Goal: Task Accomplishment & Management: Complete application form

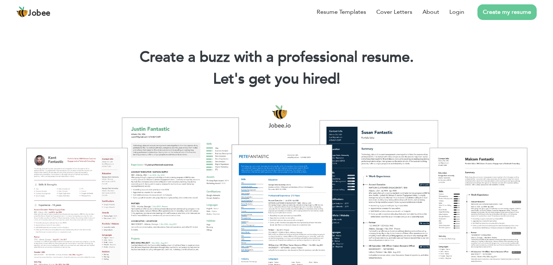
click at [501, 16] on link "Create my resume" at bounding box center [506, 12] width 59 height 16
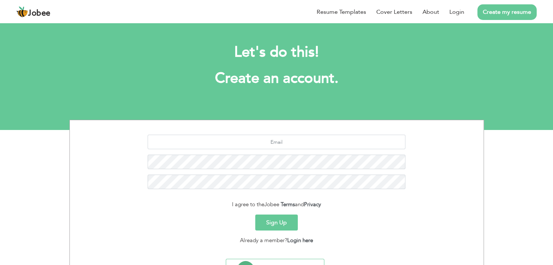
scroll to position [36, 0]
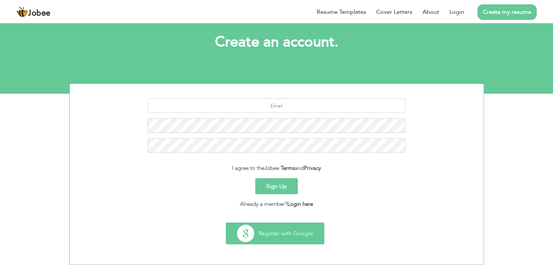
click at [265, 243] on button "Register with Google" at bounding box center [275, 233] width 98 height 21
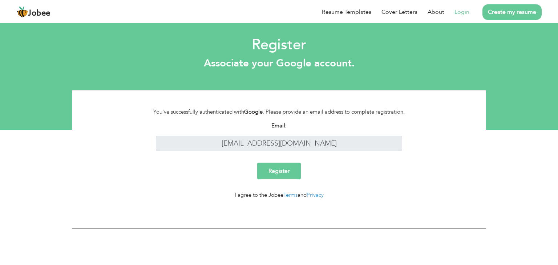
click at [275, 172] on input "Register" at bounding box center [279, 171] width 44 height 17
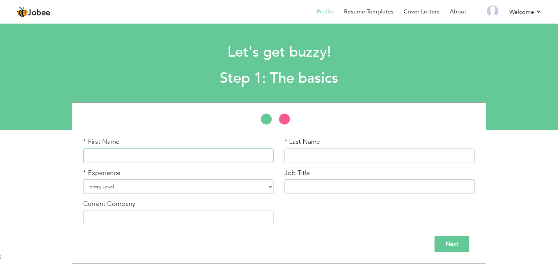
click at [182, 155] on input "text" at bounding box center [178, 156] width 190 height 15
type input "[DEMOGRAPHIC_DATA]"
click at [299, 153] on input "text" at bounding box center [379, 156] width 190 height 15
type input "Talal"
click at [98, 187] on select "Entry Level Less than 1 Year 1 Year 2 Years 3 Years 4 Years 5 Years 6 Years 7 Y…" at bounding box center [178, 186] width 190 height 15
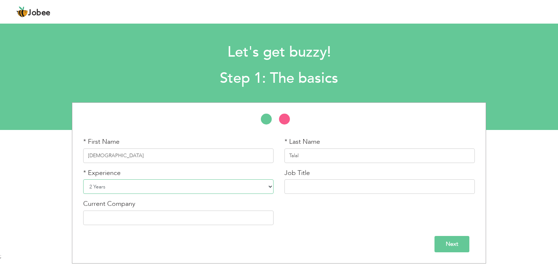
click at [83, 179] on select "Entry Level Less than 1 Year 1 Year 2 Years 3 Years 4 Years 5 Years 6 Years 7 Y…" at bounding box center [178, 186] width 190 height 15
click at [127, 186] on select "Entry Level Less than 1 Year 1 Year 2 Years 3 Years 4 Years 5 Years 6 Years 7 Y…" at bounding box center [178, 186] width 190 height 15
select select "5"
click at [83, 179] on select "Entry Level Less than 1 Year 1 Year 2 Years 3 Years 4 Years 5 Years 6 Years 7 Y…" at bounding box center [178, 186] width 190 height 15
click at [325, 189] on input "text" at bounding box center [379, 186] width 190 height 15
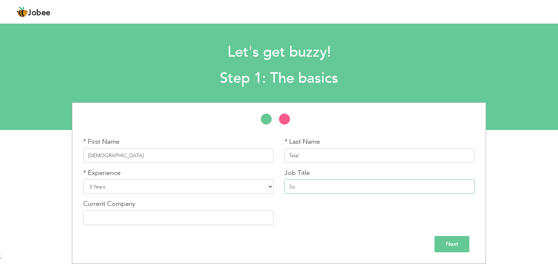
type input "S"
type input "M"
type input "Full Stack Developer"
click at [213, 222] on input "text" at bounding box center [178, 218] width 190 height 15
type input "Punch Group"
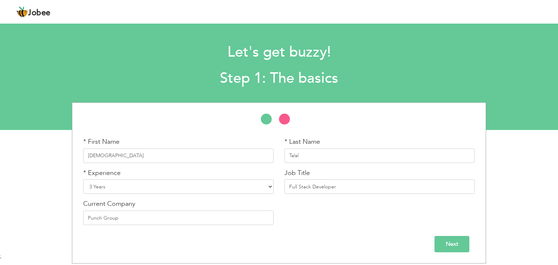
click at [453, 240] on input "Next" at bounding box center [451, 244] width 35 height 16
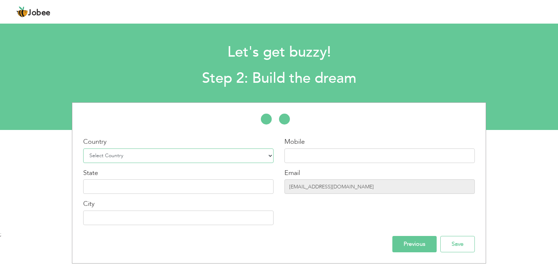
click at [185, 154] on select "Select Country Afghanistan Albania Algeria American Samoa Andorra Angola Anguil…" at bounding box center [178, 156] width 190 height 15
click at [83, 149] on select "Select Country Afghanistan Albania Algeria American Samoa Andorra Angola Anguil…" at bounding box center [178, 156] width 190 height 15
click at [153, 158] on select "Select Country Afghanistan Albania Algeria American Samoa Andorra Angola Anguil…" at bounding box center [178, 156] width 190 height 15
select select "166"
click at [83, 149] on select "Select Country Afghanistan Albania Algeria American Samoa Andorra Angola Anguil…" at bounding box center [178, 156] width 190 height 15
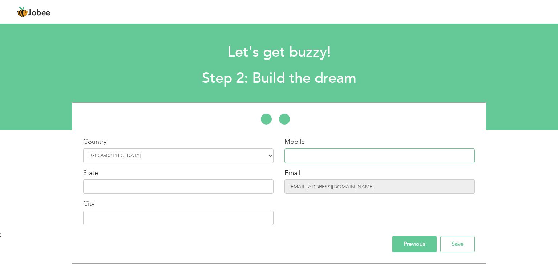
click at [293, 154] on input "text" at bounding box center [379, 156] width 190 height 15
type input "+92 3114670686"
click at [152, 187] on input "text" at bounding box center [178, 186] width 190 height 15
type input "Punjab"
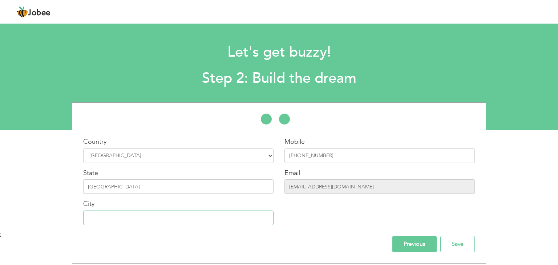
click at [88, 219] on input "text" at bounding box center [178, 218] width 190 height 15
type input "Lahore"
click at [461, 242] on input "Save" at bounding box center [457, 244] width 35 height 16
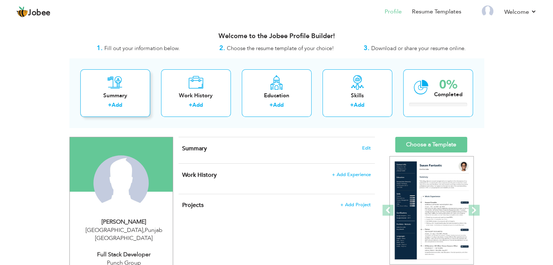
click at [121, 105] on link "Add" at bounding box center [117, 104] width 11 height 7
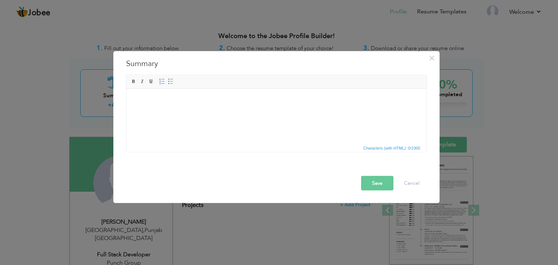
click at [192, 111] on html at bounding box center [276, 100] width 300 height 22
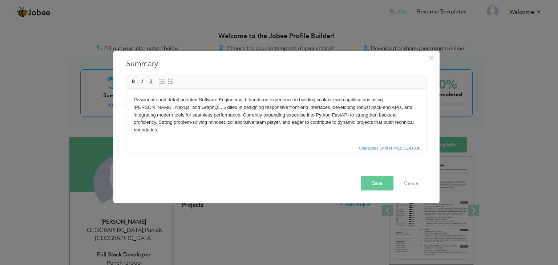
click at [379, 181] on button "Save" at bounding box center [377, 183] width 32 height 15
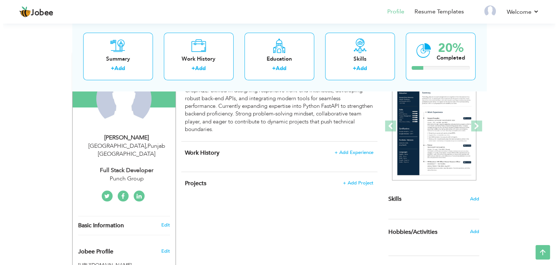
scroll to position [84, 0]
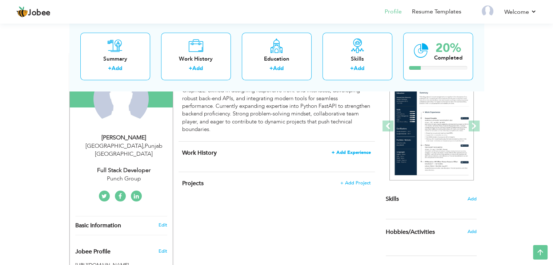
click at [344, 150] on span "+ Add Experience" at bounding box center [350, 152] width 39 height 5
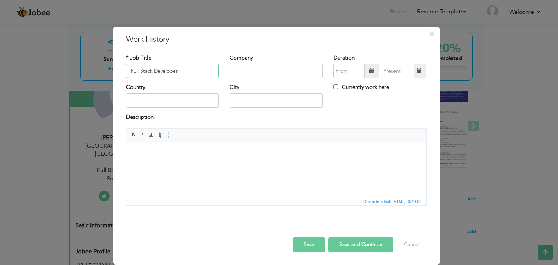
type input "Full Stack Developer"
click at [243, 69] on input "text" at bounding box center [276, 71] width 93 height 15
type input "Punch Group"
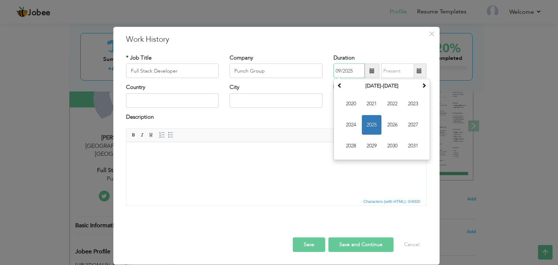
click at [343, 77] on input "09/2025" at bounding box center [348, 71] width 31 height 15
click at [355, 123] on span "2024" at bounding box center [351, 125] width 20 height 20
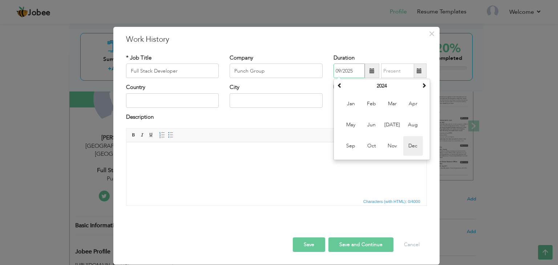
click at [411, 147] on span "Dec" at bounding box center [413, 146] width 20 height 20
type input "12/2024"
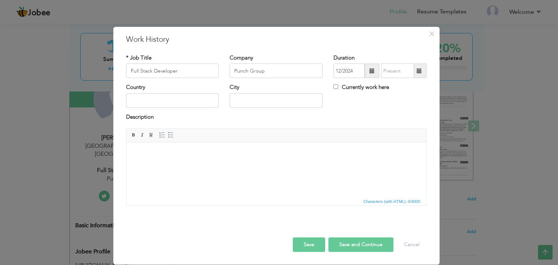
click at [333, 89] on div "Currently work here" at bounding box center [380, 91] width 104 height 15
click at [337, 87] on input "Currently work here" at bounding box center [335, 86] width 5 height 5
checkbox input "true"
click at [169, 94] on input "text" at bounding box center [172, 100] width 93 height 15
type input "[GEOGRAPHIC_DATA]"
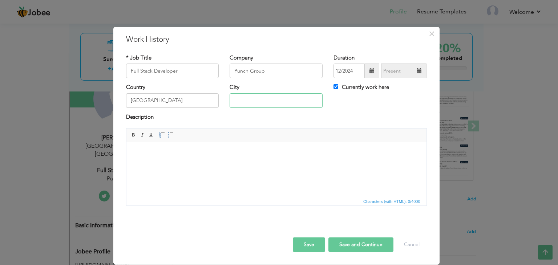
click at [247, 103] on input "text" at bounding box center [276, 100] width 93 height 15
type input "[GEOGRAPHIC_DATA]"
click at [214, 165] on html at bounding box center [276, 153] width 300 height 22
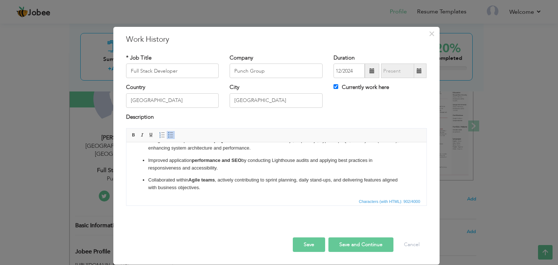
scroll to position [54, 0]
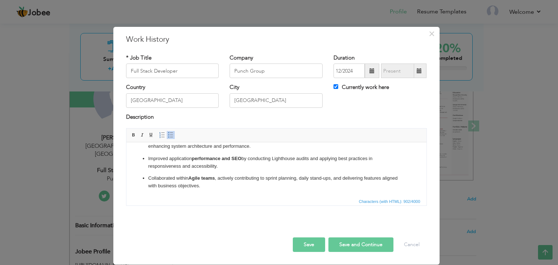
click at [363, 244] on button "Save and Continue" at bounding box center [360, 245] width 65 height 15
checkbox input "false"
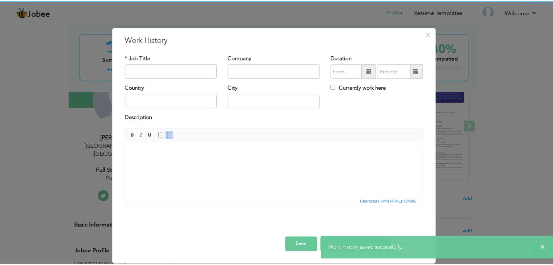
scroll to position [0, 0]
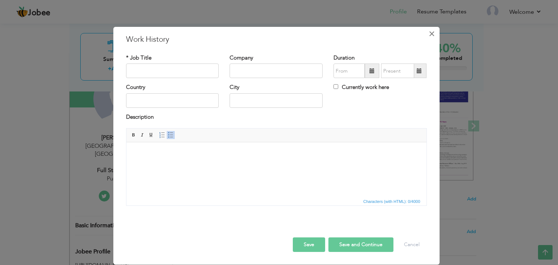
click at [434, 33] on span "×" at bounding box center [432, 33] width 6 height 13
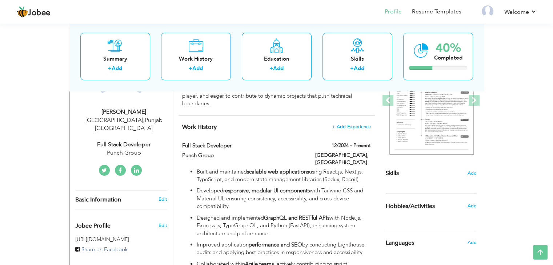
scroll to position [111, 0]
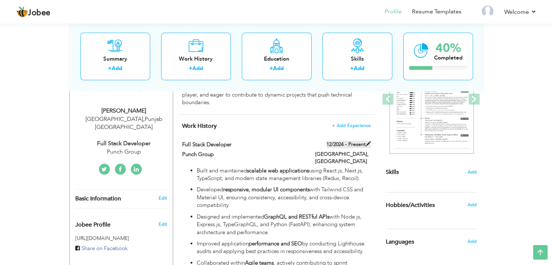
click at [367, 142] on span at bounding box center [367, 143] width 5 height 5
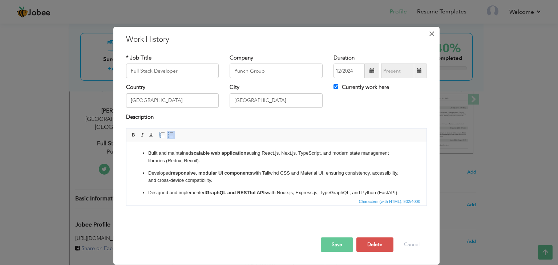
click at [431, 37] on span "×" at bounding box center [432, 33] width 6 height 13
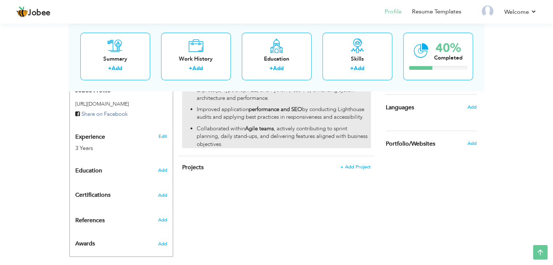
scroll to position [247, 0]
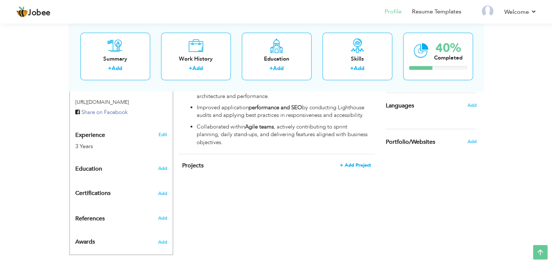
click at [355, 163] on span "+ Add Project" at bounding box center [355, 165] width 31 height 5
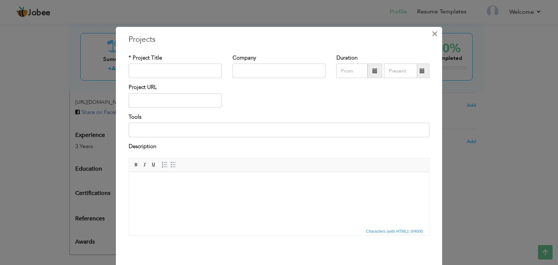
click at [436, 33] on button "×" at bounding box center [435, 34] width 12 height 12
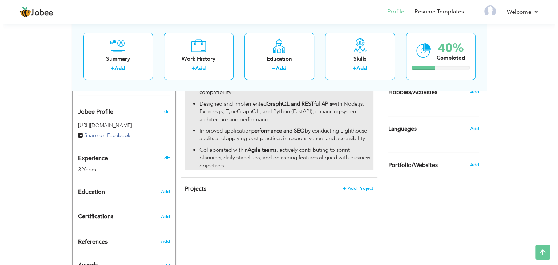
scroll to position [227, 0]
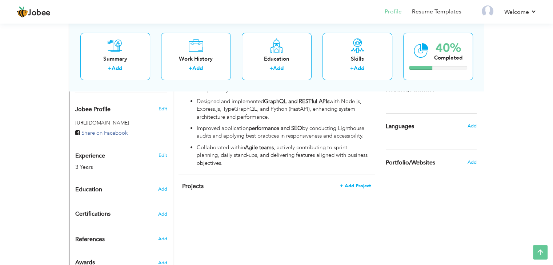
click at [364, 183] on span "+ Add Project" at bounding box center [355, 185] width 31 height 5
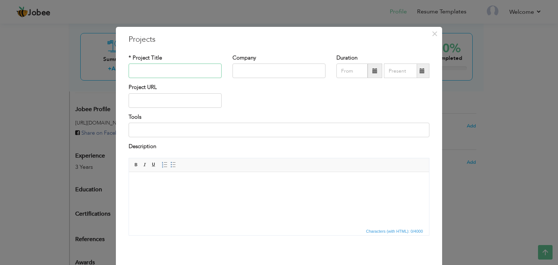
click at [179, 76] on input "text" at bounding box center [175, 71] width 93 height 15
paste input "NZFSS | Sled Dog Race Management Platform"
type input "NZFSS | Sled Dog Race Management Platform"
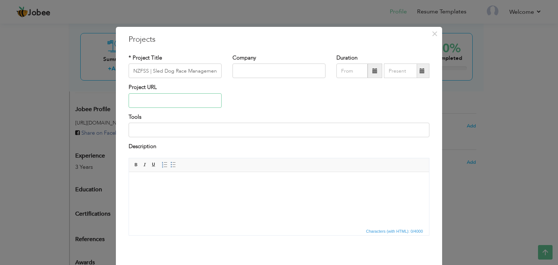
click at [154, 98] on input "text" at bounding box center [175, 100] width 93 height 15
paste input "[URL][DOMAIN_NAME]"
type input "[URL][DOMAIN_NAME]"
click at [246, 71] on input "text" at bounding box center [278, 71] width 93 height 15
type input "Punch Group"
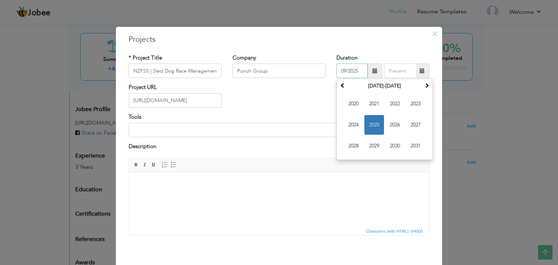
click at [363, 70] on input "09/2025" at bounding box center [351, 71] width 31 height 15
click at [375, 125] on span "2025" at bounding box center [374, 125] width 20 height 20
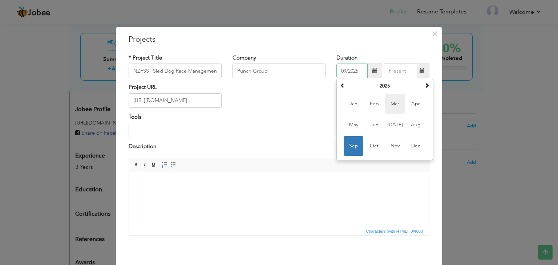
click at [395, 103] on span "Mar" at bounding box center [395, 104] width 20 height 20
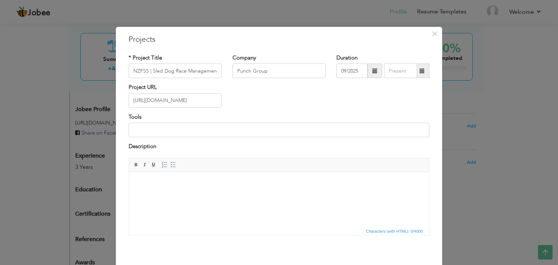
type input "03/2025"
click at [420, 75] on span at bounding box center [422, 71] width 14 height 15
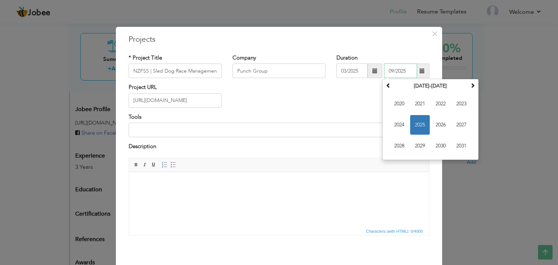
click at [421, 122] on span "2025" at bounding box center [420, 125] width 20 height 20
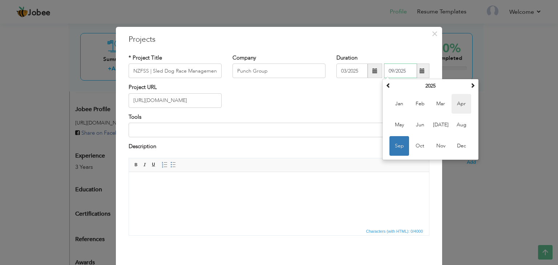
click at [459, 106] on span "Apr" at bounding box center [462, 104] width 20 height 20
type input "04/2025"
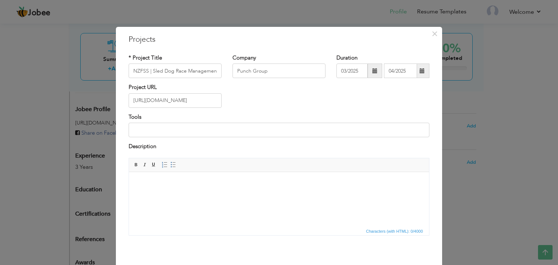
click at [343, 100] on div "Project URL https://www.nzfss.org.nz/" at bounding box center [279, 98] width 312 height 29
click at [168, 130] on input at bounding box center [279, 130] width 301 height 15
click at [148, 125] on input "Next.JS, GraphQL, Express, Node.Js" at bounding box center [279, 130] width 301 height 15
click at [231, 130] on input "Next.Js, GraphQL, Express, Node.Js" at bounding box center [279, 130] width 301 height 15
type input "Next.Js, GraphQL, Express, Node.Js"
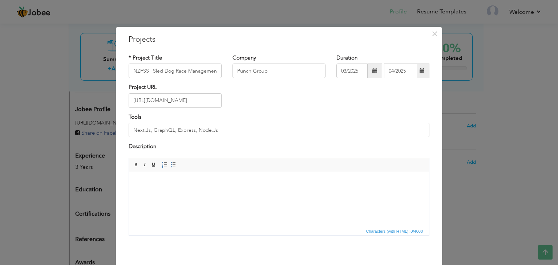
click at [221, 194] on html at bounding box center [279, 183] width 300 height 22
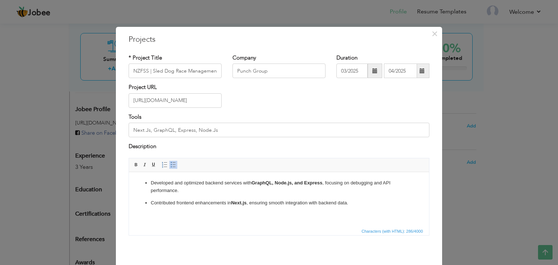
scroll to position [29, 0]
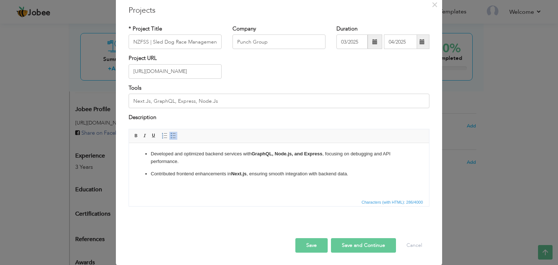
click at [361, 245] on button "Save and Continue" at bounding box center [363, 245] width 65 height 15
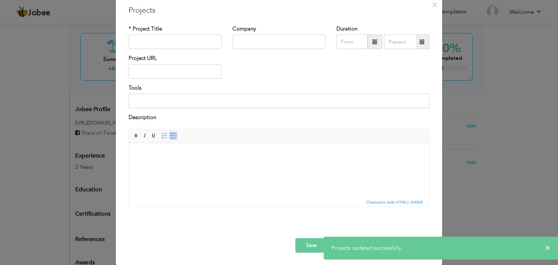
scroll to position [0, 0]
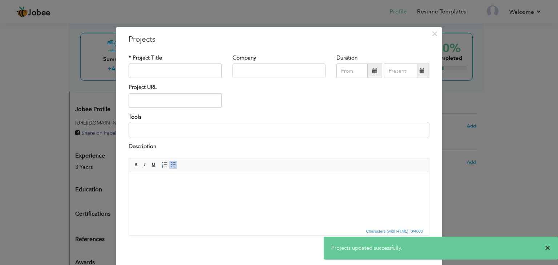
drag, startPoint x: 547, startPoint y: 247, endPoint x: 259, endPoint y: 16, distance: 369.5
click at [547, 247] on span "×" at bounding box center [547, 247] width 5 height 7
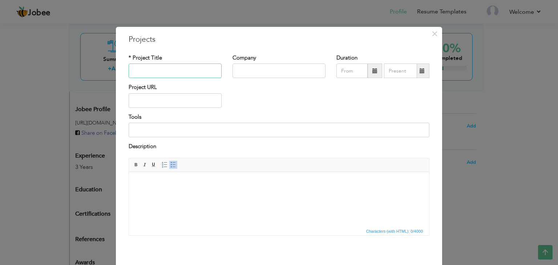
click at [164, 76] on input "text" at bounding box center [175, 71] width 93 height 15
click at [159, 106] on input "text" at bounding box center [175, 100] width 93 height 15
paste input "[URL][DOMAIN_NAME]"
type input "[URL][DOMAIN_NAME]"
click at [161, 64] on input "text" at bounding box center [175, 71] width 93 height 15
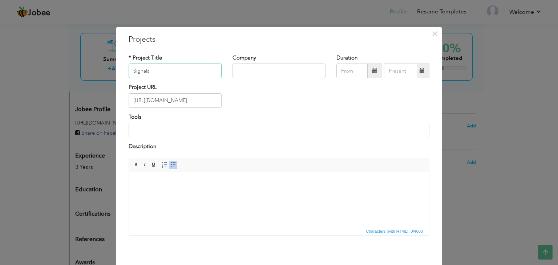
paste input "IGNALS | Virtual Outfit Try-On Platform"
type input "SIGNALS | Virtual Outfit Try-On Platform"
click at [260, 74] on input "text" at bounding box center [278, 71] width 93 height 15
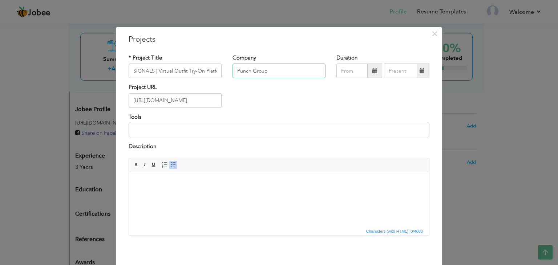
type input "Punch Group"
click at [371, 74] on span at bounding box center [375, 71] width 15 height 15
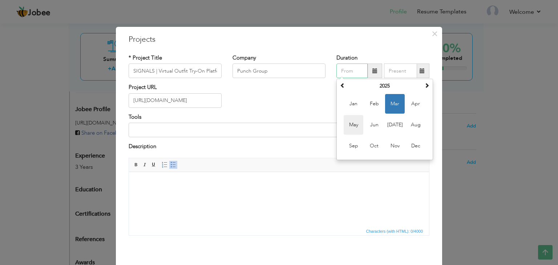
click at [351, 126] on span "May" at bounding box center [354, 125] width 20 height 20
type input "05/2025"
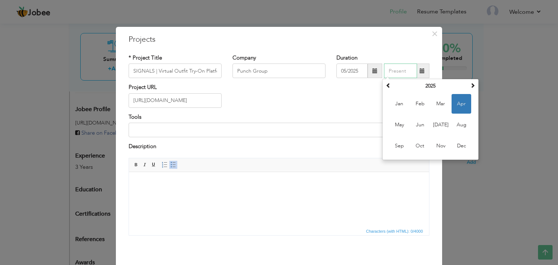
click at [414, 72] on input "text" at bounding box center [400, 71] width 33 height 15
click at [415, 129] on span "Jun" at bounding box center [420, 125] width 20 height 20
type input "06/2025"
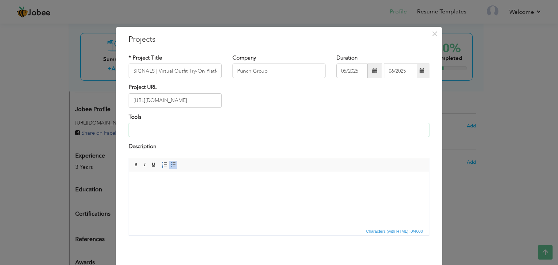
click at [260, 124] on input at bounding box center [279, 130] width 301 height 15
type input "Next.Js, Shadcn, Tailwind CSS"
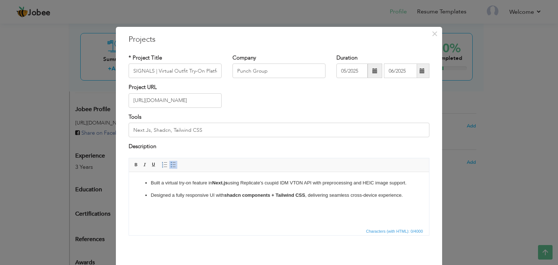
click at [163, 181] on body "Built a virtual try-on feature in Next.js using Replicate’s cuupid IDM VTON API…" at bounding box center [279, 189] width 286 height 20
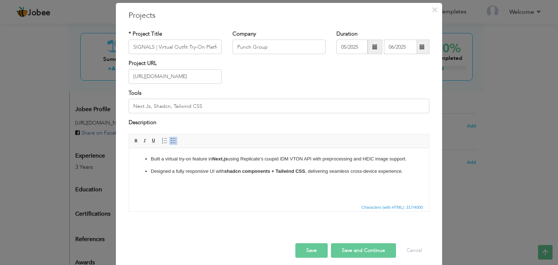
scroll to position [29, 0]
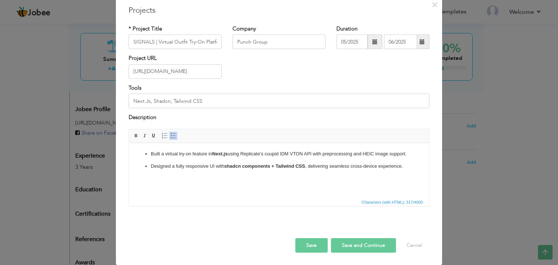
click at [360, 246] on button "Save and Continue" at bounding box center [363, 245] width 65 height 15
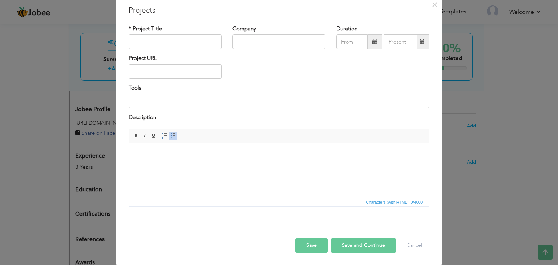
scroll to position [0, 0]
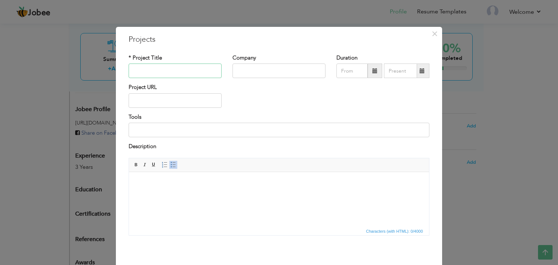
paste input "ZWILT | Modular Business Platform"
click at [143, 68] on input "ZWILT | Modular Business Platform" at bounding box center [175, 71] width 93 height 15
type input "ZWILT | Modular Business Platform"
click at [150, 96] on input "text" at bounding box center [175, 100] width 93 height 15
paste input "[URL][DOMAIN_NAME]"
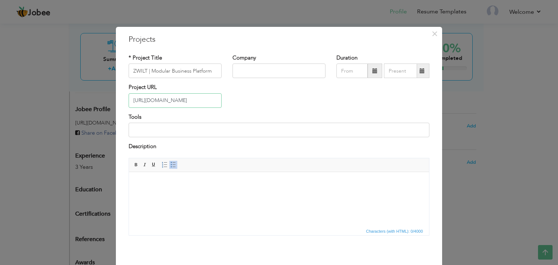
type input "[URL][DOMAIN_NAME]"
click at [264, 71] on input "text" at bounding box center [278, 71] width 93 height 15
type input "Punch Group"
click at [368, 73] on span at bounding box center [375, 71] width 15 height 15
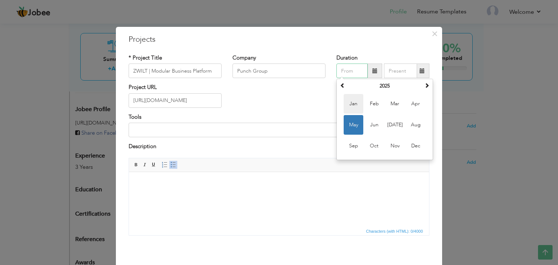
click at [351, 104] on span "Jan" at bounding box center [354, 104] width 20 height 20
type input "01/2025"
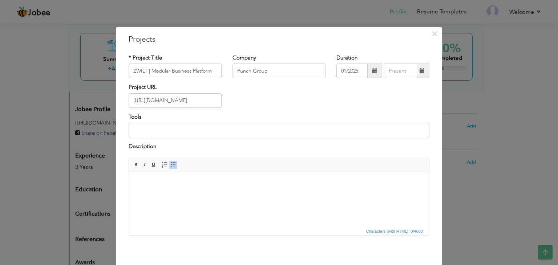
click at [420, 71] on span at bounding box center [422, 70] width 5 height 5
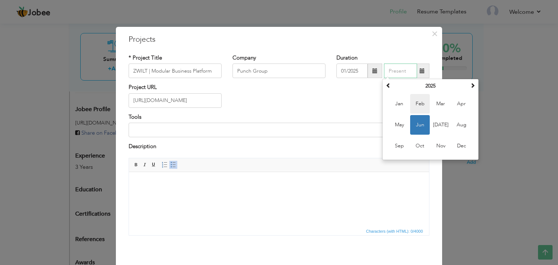
click at [421, 105] on span "Feb" at bounding box center [420, 104] width 20 height 20
type input "02/2025"
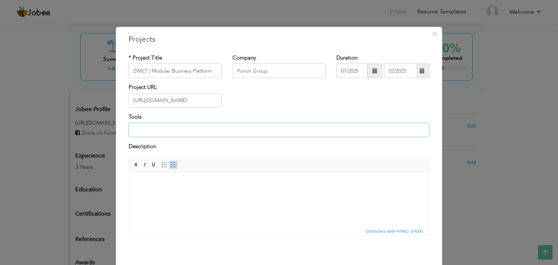
click at [230, 123] on input at bounding box center [279, 130] width 301 height 15
paste input "Next.js, TypeScript, and GraphQL."
click at [184, 129] on input "Next.js, TypeScript, and GraphQL." at bounding box center [279, 130] width 301 height 15
click at [205, 127] on input "Next.js, TypeScript, GraphQL." at bounding box center [279, 130] width 301 height 15
type input "Next.js, TypeScript, GraphQL, Tailwind CSS, Material UI"
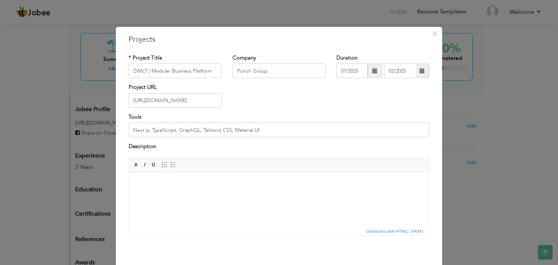
click at [182, 194] on html at bounding box center [279, 183] width 300 height 22
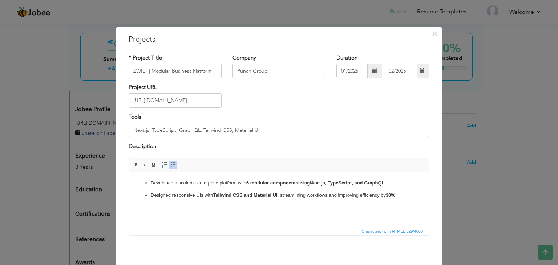
scroll to position [29, 0]
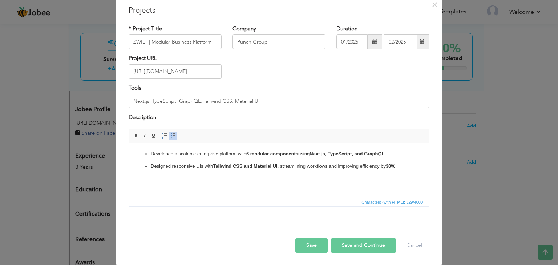
click at [373, 242] on button "Save and Continue" at bounding box center [363, 245] width 65 height 15
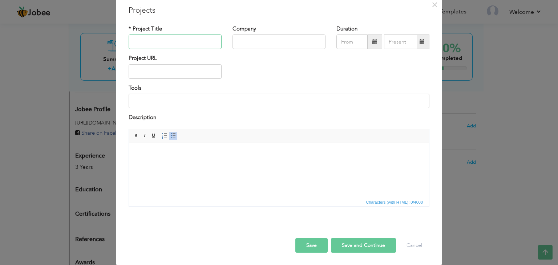
paste input "Premier Properties | Custom Real Estate Platform"
click at [157, 45] on input "Premier Properties | Custom Real Estate Platform" at bounding box center [175, 42] width 93 height 15
type input "Premier Properties | Custom Real Estate Platform"
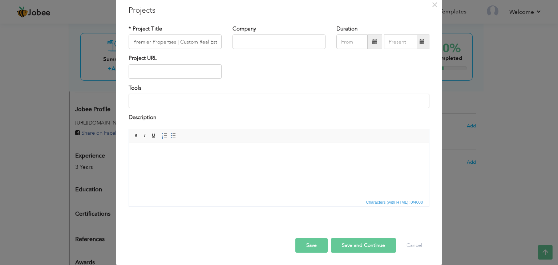
click at [179, 165] on html at bounding box center [279, 154] width 300 height 22
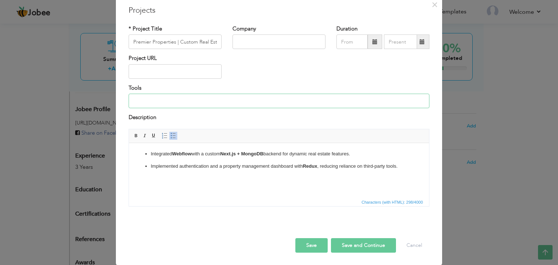
click at [170, 108] on input at bounding box center [279, 101] width 301 height 15
type input "Next.Js, MongoDB, Redux, Webflow"
click at [150, 73] on input "text" at bounding box center [175, 71] width 93 height 15
paste input "[URL][DOMAIN_NAME]"
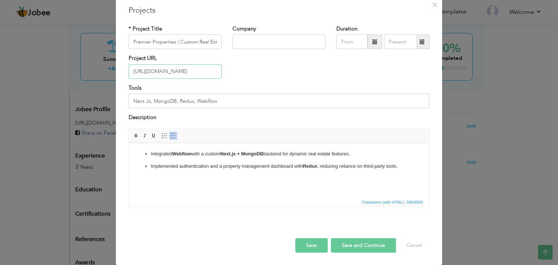
type input "[URL][DOMAIN_NAME]"
click at [271, 44] on input "text" at bounding box center [278, 42] width 93 height 15
type input "Punch Group"
click at [369, 41] on span at bounding box center [375, 42] width 15 height 15
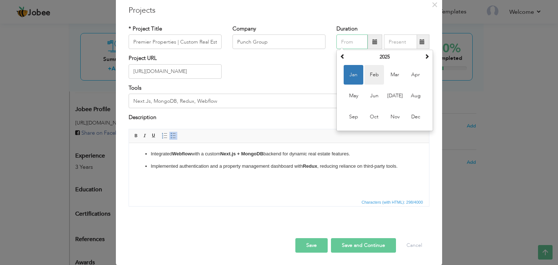
click at [371, 74] on span "Feb" at bounding box center [374, 75] width 20 height 20
type input "02/2025"
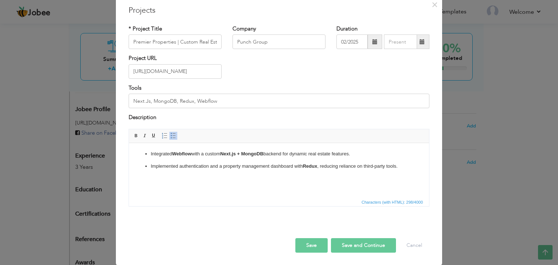
click at [420, 41] on span at bounding box center [422, 41] width 5 height 5
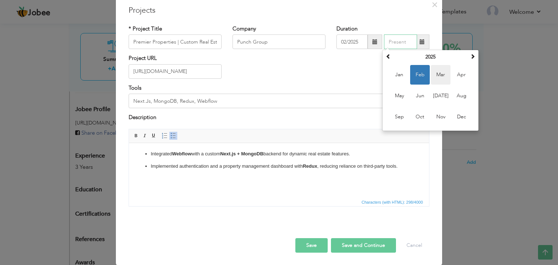
click at [439, 77] on span "Mar" at bounding box center [441, 75] width 20 height 20
type input "03/2025"
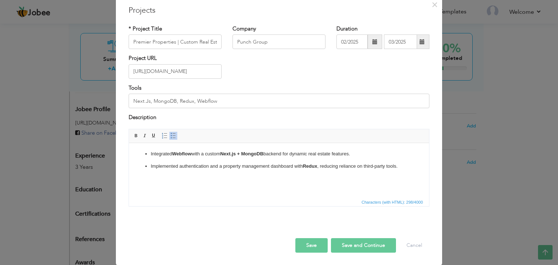
click at [357, 249] on button "Save and Continue" at bounding box center [363, 245] width 65 height 15
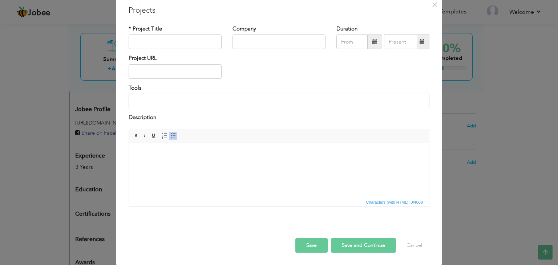
click at [154, 51] on div "* Project Title" at bounding box center [175, 39] width 104 height 29
paste input "Shortlyfy | URL Shortener Platform"
click at [165, 44] on input "Shortlyfy | URL Shortener Platform" at bounding box center [175, 42] width 93 height 15
type input "Shortlyfy | URL Shortener Platform"
click at [161, 97] on input at bounding box center [279, 101] width 301 height 15
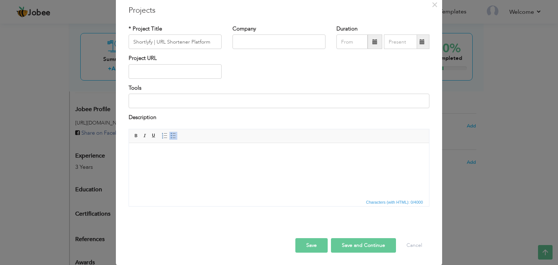
click at [154, 57] on div "Project URL" at bounding box center [175, 66] width 93 height 24
paste input "https://shortlyfy.vercel.app/"
click at [161, 76] on input "https://shortlyfy.vercel.app/" at bounding box center [175, 71] width 93 height 15
type input "https://shortlyfy.vercel.app/"
click at [265, 40] on input "text" at bounding box center [278, 42] width 93 height 15
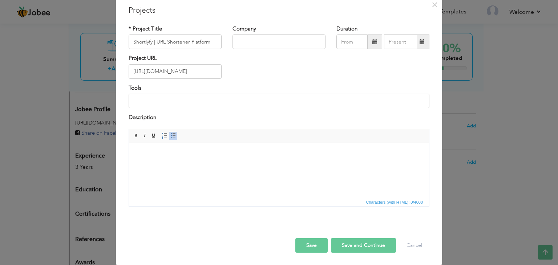
click at [368, 36] on span at bounding box center [375, 42] width 15 height 15
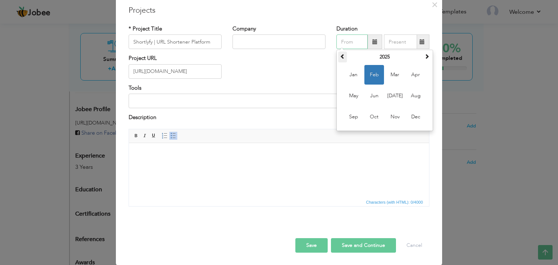
click at [340, 57] on span at bounding box center [342, 56] width 5 height 5
click at [377, 117] on span "Oct" at bounding box center [374, 117] width 20 height 20
type input "10/2024"
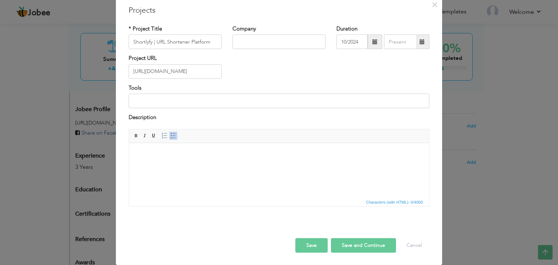
click at [420, 45] on span at bounding box center [422, 42] width 14 height 15
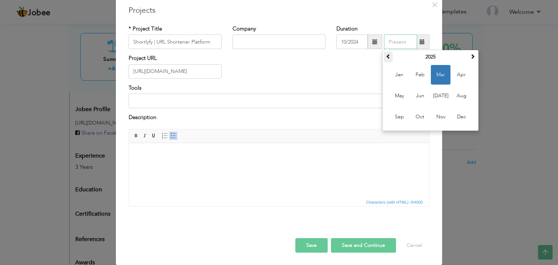
click at [387, 56] on span at bounding box center [388, 56] width 5 height 5
click at [453, 118] on span "Dec" at bounding box center [462, 117] width 20 height 20
type input "12/2024"
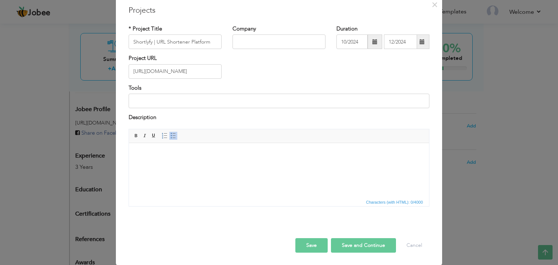
click at [373, 43] on span at bounding box center [374, 41] width 5 height 5
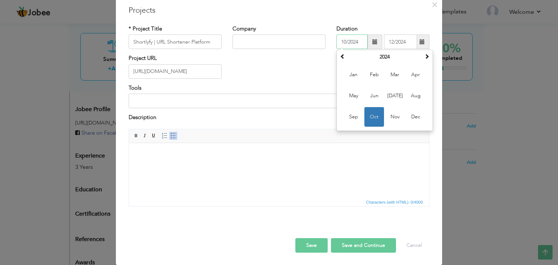
click at [369, 120] on span "Oct" at bounding box center [374, 117] width 20 height 20
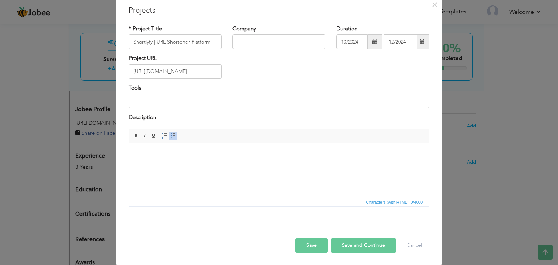
click at [369, 43] on span at bounding box center [375, 42] width 15 height 15
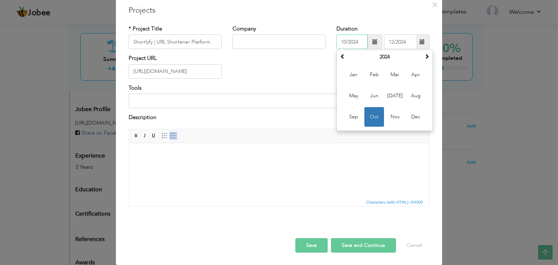
click at [356, 43] on input "10/2024" at bounding box center [351, 42] width 31 height 15
type input "10"
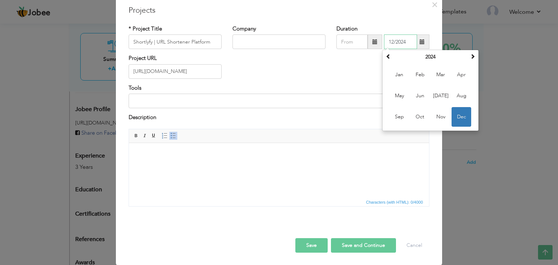
click at [402, 43] on input "12/2024" at bounding box center [400, 42] width 33 height 15
type input "12"
click at [226, 78] on div "Project URL https://shortlyfy.vercel.app/" at bounding box center [279, 68] width 312 height 29
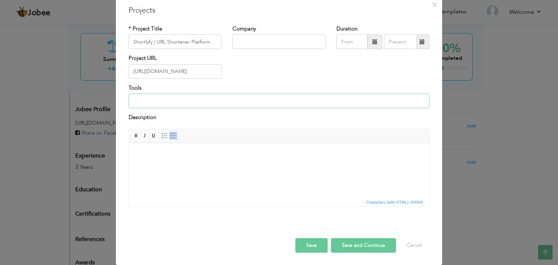
click at [170, 98] on input at bounding box center [279, 101] width 301 height 15
type input "React"
type input "Next.Js, Express, MongoDB, Node.Js, Tailwind CSS"
click at [199, 165] on html at bounding box center [279, 154] width 300 height 22
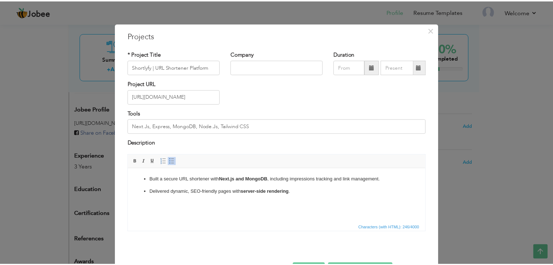
scroll to position [29, 0]
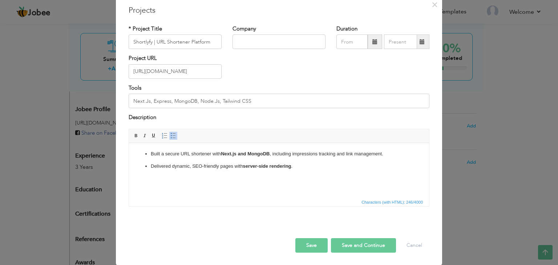
click at [377, 248] on button "Save and Continue" at bounding box center [363, 245] width 65 height 15
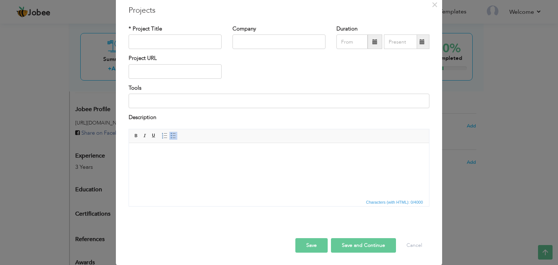
click at [414, 241] on div "× Projects updated successfully." at bounding box center [441, 248] width 234 height 23
click at [415, 246] on div "× Projects updated successfully." at bounding box center [441, 248] width 234 height 23
click at [432, 5] on span "×" at bounding box center [435, 4] width 6 height 13
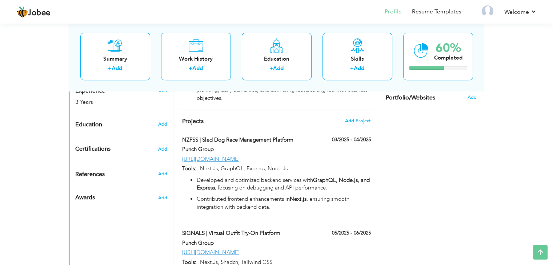
scroll to position [264, 0]
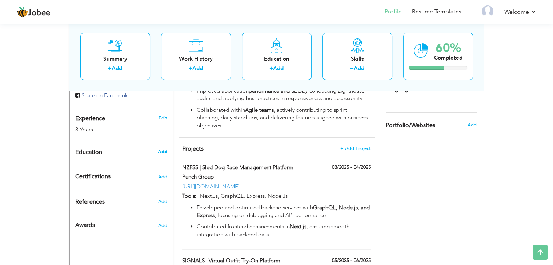
click at [161, 149] on span "Add" at bounding box center [161, 152] width 9 height 7
radio input "true"
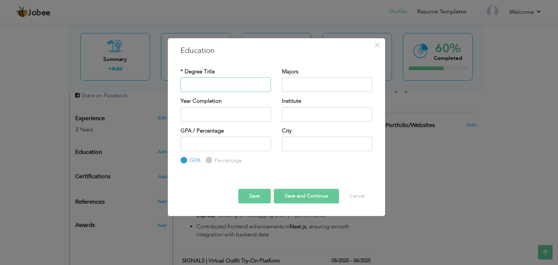
click at [219, 77] on input "text" at bounding box center [226, 84] width 90 height 15
type input "Computer Science"
click at [286, 81] on input "text" at bounding box center [327, 84] width 90 height 15
click at [234, 88] on input "Computer Science" at bounding box center [226, 84] width 90 height 15
click at [300, 119] on input "text" at bounding box center [327, 114] width 90 height 15
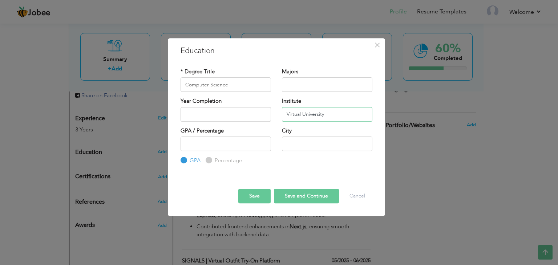
type input "Virtual University"
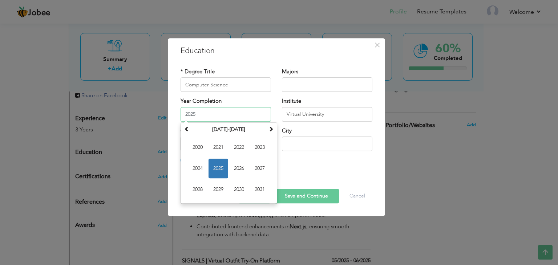
click at [215, 117] on input "2025" at bounding box center [226, 114] width 90 height 15
click at [235, 171] on span "2026" at bounding box center [239, 169] width 20 height 20
type input "2026"
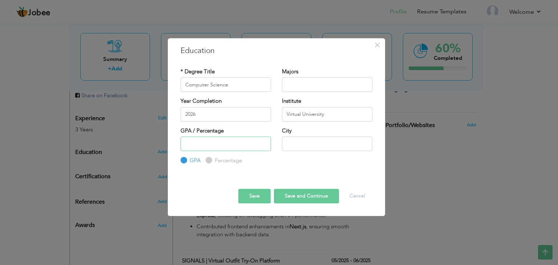
click at [221, 145] on input "number" at bounding box center [226, 144] width 90 height 15
type input "3.67"
click at [324, 147] on input "text" at bounding box center [327, 144] width 90 height 15
type input "[GEOGRAPHIC_DATA]"
click at [214, 162] on label "Percentage" at bounding box center [227, 161] width 29 height 8
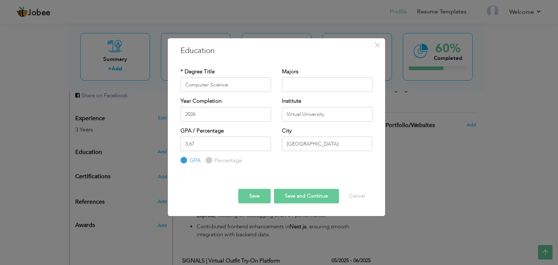
click at [210, 162] on input "Percentage" at bounding box center [208, 160] width 5 height 5
radio input "true"
click at [183, 161] on input "GPA" at bounding box center [183, 160] width 5 height 5
radio input "true"
click at [297, 195] on button "Save and Continue" at bounding box center [306, 196] width 65 height 15
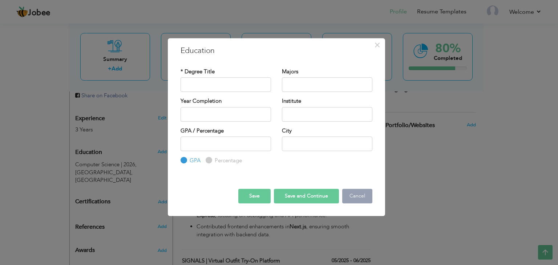
click at [362, 197] on button "Cancel" at bounding box center [357, 196] width 30 height 15
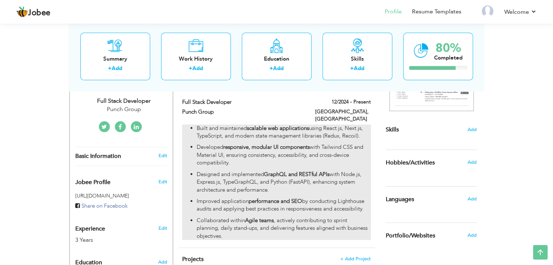
scroll to position [153, 0]
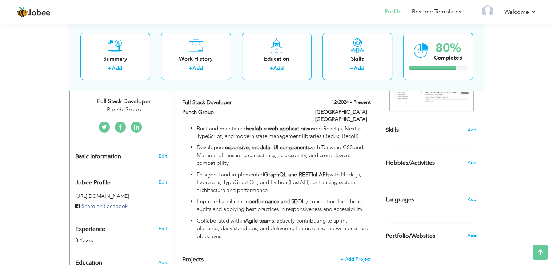
click at [469, 235] on span "Add" at bounding box center [470, 235] width 9 height 7
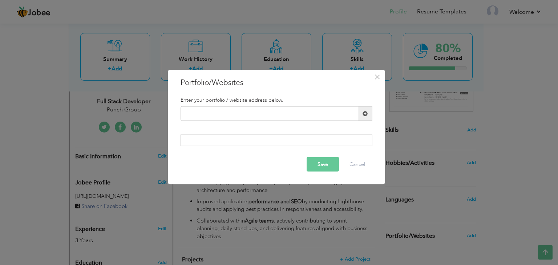
click at [293, 104] on div "Enter your portfolio / website address below." at bounding box center [276, 100] width 203 height 13
click at [274, 109] on input "text" at bounding box center [270, 113] width 178 height 15
paste input "[URL][PERSON_NAME][DOMAIN_NAME]"
type input "[URL][PERSON_NAME][DOMAIN_NAME]"
click at [236, 136] on div at bounding box center [277, 140] width 192 height 12
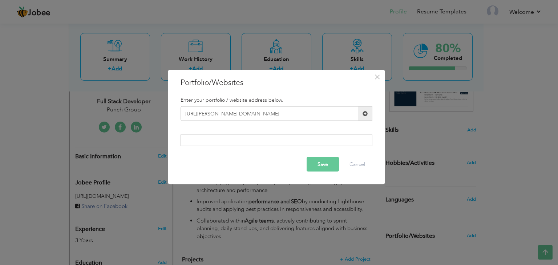
click at [238, 142] on div at bounding box center [277, 140] width 192 height 12
click at [214, 138] on div at bounding box center [277, 140] width 192 height 12
click at [317, 159] on button "Save" at bounding box center [323, 164] width 32 height 15
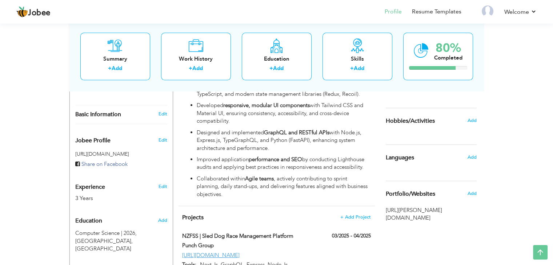
scroll to position [154, 0]
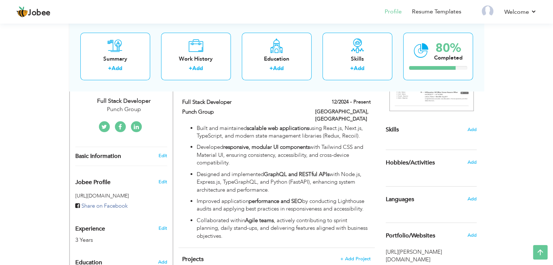
click at [469, 133] on div "Skills Add" at bounding box center [430, 58] width 91 height 151
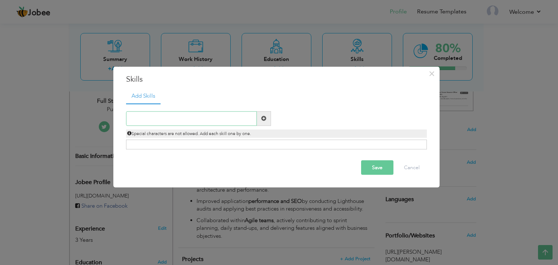
click at [226, 116] on input "text" at bounding box center [191, 118] width 131 height 15
click at [186, 141] on div "Click on , to mark skill as primary." at bounding box center [276, 145] width 301 height 10
click at [186, 145] on div "Click on , to mark skill as primary." at bounding box center [276, 145] width 301 height 10
paste input "JavaScript (ES6+),"
click at [146, 120] on input "JavaScript (ES6+)," at bounding box center [191, 118] width 131 height 15
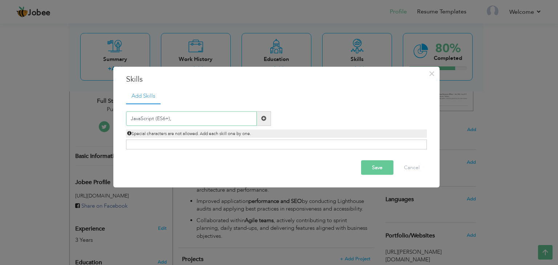
type input "JavaScript (ES6+),"
click at [210, 138] on div "JavaScript (ES6+), Duplicate entry" at bounding box center [276, 127] width 301 height 46
click at [196, 148] on div "Click on , to mark skill as primary." at bounding box center [276, 145] width 301 height 10
click at [207, 144] on div "Click on , to mark skill as primary." at bounding box center [276, 145] width 301 height 10
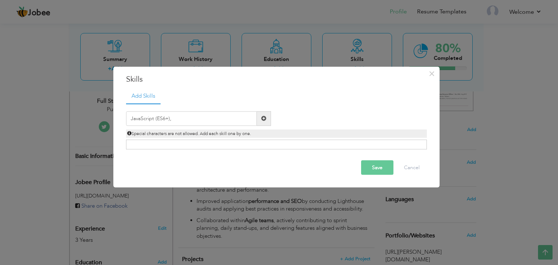
click at [207, 144] on div "Click on , to mark skill as primary." at bounding box center [276, 145] width 301 height 10
click at [203, 147] on div "Click on , to mark skill as primary." at bounding box center [276, 145] width 301 height 10
click at [262, 117] on span at bounding box center [263, 118] width 5 height 5
click at [225, 122] on input "text" at bounding box center [191, 118] width 131 height 15
click at [411, 166] on button "Cancel" at bounding box center [412, 167] width 30 height 15
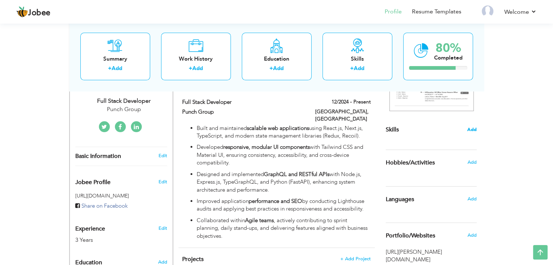
click at [472, 128] on span "Add" at bounding box center [471, 129] width 9 height 7
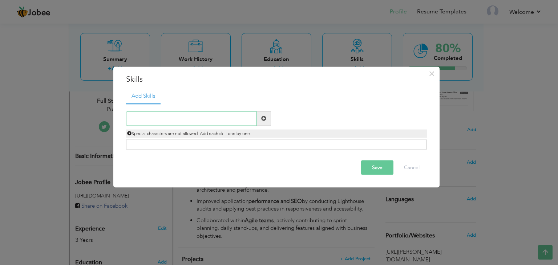
click at [212, 111] on input "text" at bounding box center [191, 118] width 131 height 15
paste input "JavaScript (ES6+),"
type input "JavaScript (ES6+)"
click at [264, 119] on span at bounding box center [263, 118] width 5 height 5
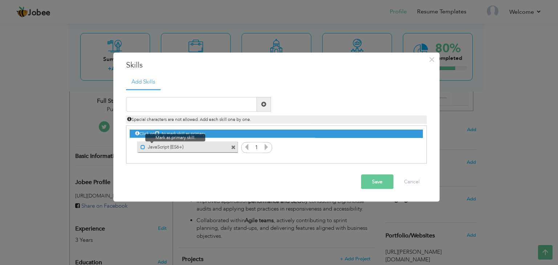
click at [142, 147] on span at bounding box center [143, 147] width 5 height 5
paste input "TypeScript"
click at [166, 102] on input "TypeScript" at bounding box center [191, 104] width 131 height 15
type input "TypeScript"
click at [263, 100] on span at bounding box center [264, 104] width 14 height 15
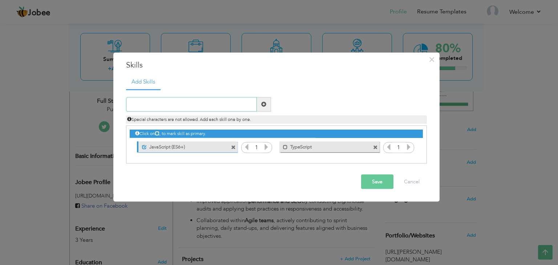
paste input "Python"
click at [197, 106] on input "text" at bounding box center [191, 104] width 131 height 15
type input "Python"
click at [265, 102] on span at bounding box center [263, 104] width 5 height 5
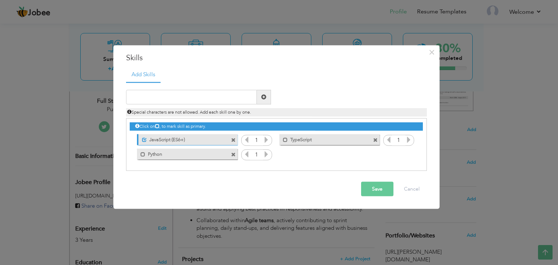
click at [267, 140] on icon at bounding box center [266, 139] width 7 height 7
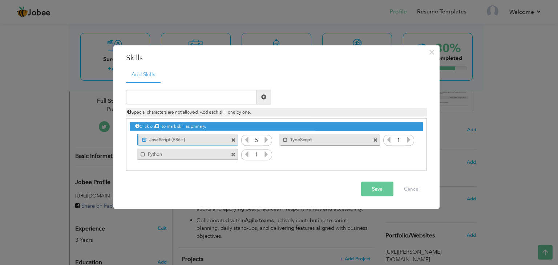
click at [267, 140] on icon at bounding box center [266, 139] width 7 height 7
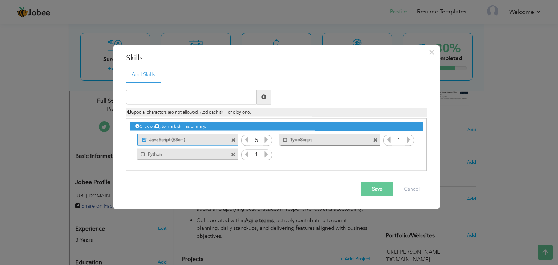
click at [389, 139] on icon at bounding box center [388, 139] width 7 height 7
click at [408, 139] on icon at bounding box center [408, 139] width 7 height 7
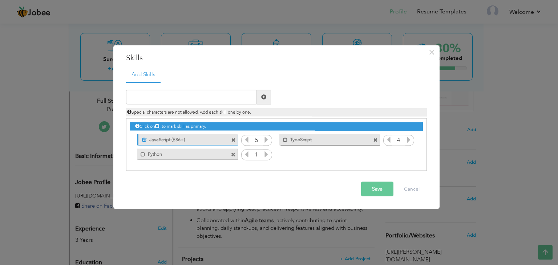
click at [265, 156] on icon at bounding box center [266, 154] width 7 height 7
click at [203, 96] on input "text" at bounding box center [191, 97] width 131 height 15
paste input "React.js"
type input "React.js"
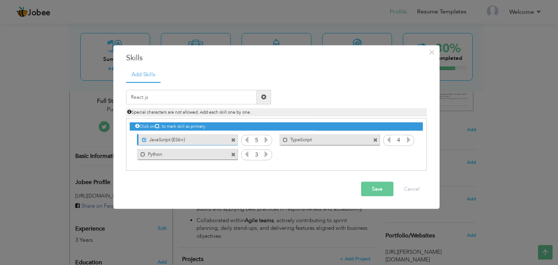
click at [260, 94] on span at bounding box center [264, 97] width 14 height 15
paste input "Next.js"
click at [183, 97] on input "Next.js" at bounding box center [191, 97] width 131 height 15
type input "Next.js"
click at [260, 96] on span at bounding box center [264, 97] width 14 height 15
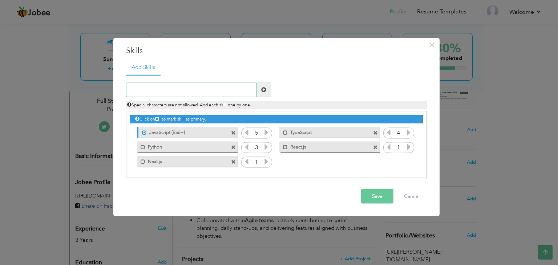
click at [177, 85] on input "text" at bounding box center [191, 89] width 131 height 15
paste input "Redux"
type input "Redux"
click at [264, 87] on span at bounding box center [263, 89] width 5 height 5
paste input "Recoil"
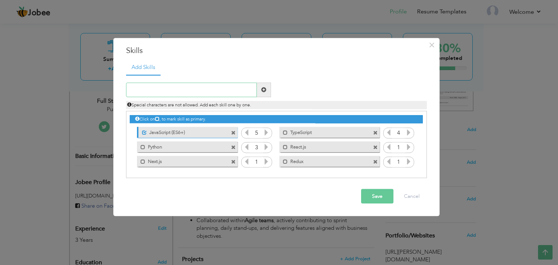
click at [183, 84] on input "text" at bounding box center [191, 89] width 131 height 15
type input "Recoil"
click at [263, 90] on span at bounding box center [263, 89] width 5 height 5
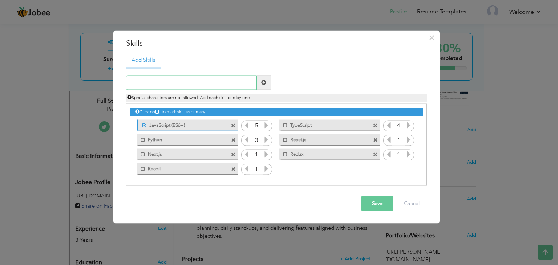
paste input "Tailwind CSS"
click at [189, 84] on input "Tailwind CSS" at bounding box center [191, 82] width 131 height 15
type input "Tailwind CSS"
click at [263, 80] on span at bounding box center [263, 82] width 5 height 5
click at [196, 85] on input "text" at bounding box center [191, 82] width 131 height 15
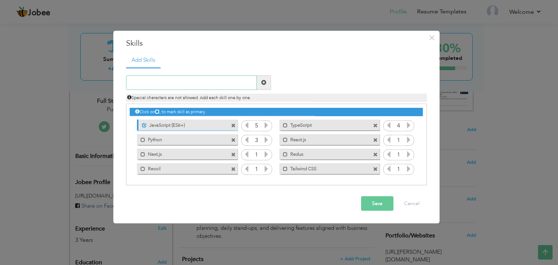
paste input "Material UI"
type input "Material UI"
click at [260, 79] on span at bounding box center [264, 82] width 14 height 15
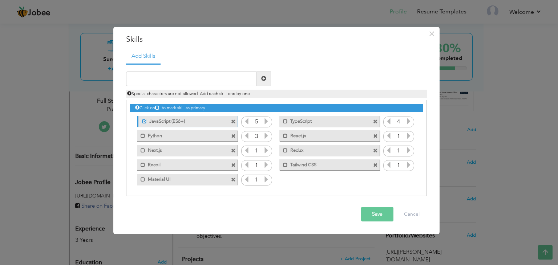
click at [201, 70] on div "Duplicate entry" at bounding box center [276, 130] width 301 height 133
click at [203, 73] on input "text" at bounding box center [191, 79] width 131 height 15
paste input "shadcn/ui"
type input "shadcn/ui"
click at [263, 81] on span at bounding box center [264, 79] width 14 height 15
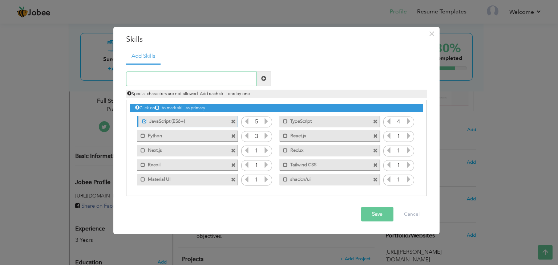
paste input "Bootstrap"
click at [191, 76] on input "text" at bounding box center [191, 79] width 131 height 15
type input "Bootstrap"
click at [259, 77] on span at bounding box center [264, 79] width 14 height 15
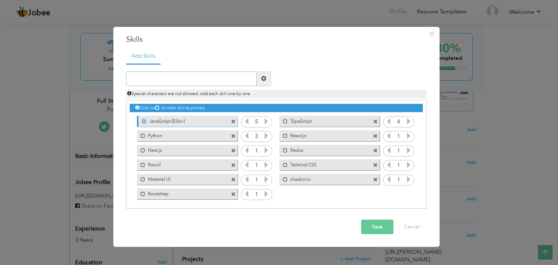
click at [156, 76] on input "text" at bounding box center [191, 79] width 131 height 15
paste input "Node.js"
type input "Node.js"
click at [265, 82] on span at bounding box center [264, 79] width 14 height 15
paste input "Express.js,"
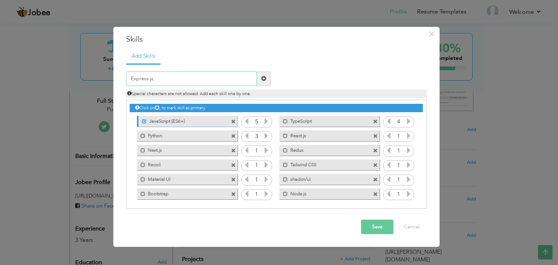
click at [218, 76] on input "Express.js," at bounding box center [191, 79] width 131 height 15
type input "Express.js,"
click at [263, 76] on span at bounding box center [263, 78] width 5 height 5
click at [199, 79] on input "text" at bounding box center [191, 79] width 131 height 15
paste input "Express.js,"
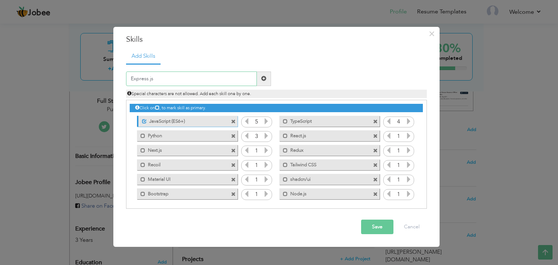
type input "Express.js"
click at [270, 81] on span at bounding box center [264, 79] width 14 height 15
click at [177, 72] on input "text" at bounding box center [191, 79] width 131 height 15
paste input "FastAPI"
type input "FastAPI"
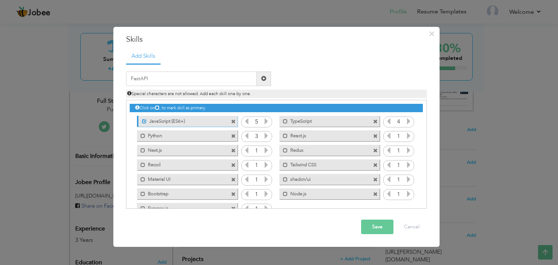
click at [261, 83] on span at bounding box center [264, 79] width 14 height 15
click at [197, 80] on input "text" at bounding box center [191, 79] width 131 height 15
paste input "TypeGraphQL"
type input "TypeGraphQL"
click at [266, 76] on span at bounding box center [263, 78] width 5 height 5
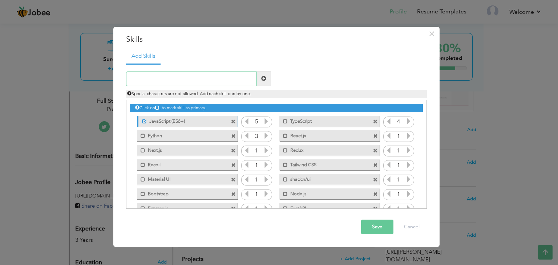
click at [225, 77] on input "text" at bounding box center [191, 79] width 131 height 15
paste input "GraphQL,"
type input "GraphQL,"
click at [270, 75] on span at bounding box center [264, 79] width 14 height 15
paste input "GraphQL,"
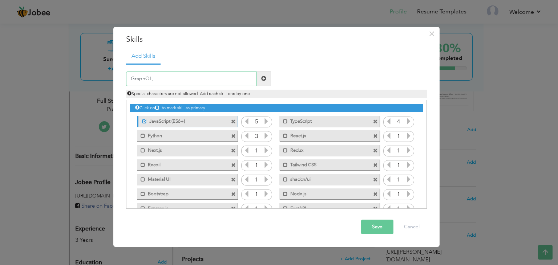
click at [156, 82] on input "GraphQL," at bounding box center [191, 79] width 131 height 15
click at [256, 76] on input "GraphQL" at bounding box center [191, 79] width 131 height 15
type input "GraphQL"
click at [263, 74] on span at bounding box center [264, 79] width 14 height 15
click at [161, 73] on input "text" at bounding box center [191, 79] width 131 height 15
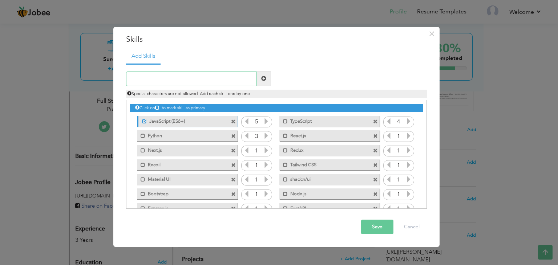
paste input "RESTful APIs"
type input "RESTful API"
click at [262, 72] on span at bounding box center [264, 79] width 14 height 15
paste input "MongoDB"
click at [172, 80] on input "text" at bounding box center [191, 79] width 131 height 15
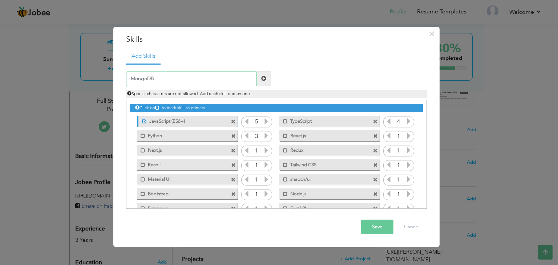
type input "MongoDB"
click at [261, 77] on span at bounding box center [263, 78] width 5 height 5
paste input "PostgreSQL"
click at [160, 80] on input "PostgreSQL" at bounding box center [191, 79] width 131 height 15
type input "PostgreSQL"
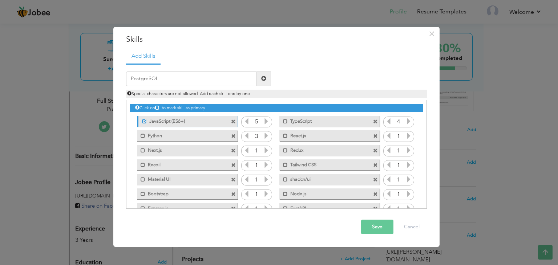
click at [266, 79] on span at bounding box center [263, 78] width 5 height 5
paste input "Git"
click at [154, 74] on input "Git" at bounding box center [191, 79] width 131 height 15
type input "Git"
click at [267, 82] on span at bounding box center [264, 79] width 14 height 15
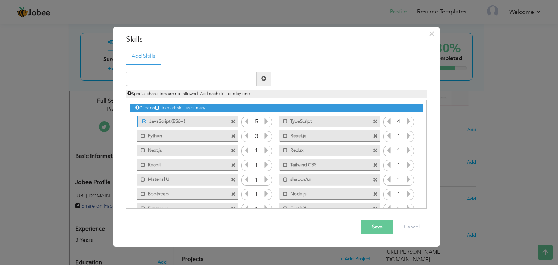
click at [166, 86] on div "Special characters are not allowed. Add each skill one by one." at bounding box center [277, 92] width 312 height 12
paste input "GitHub"
click at [180, 79] on input "GitHub" at bounding box center [191, 79] width 131 height 15
type input "GitHub"
click at [262, 82] on span at bounding box center [264, 79] width 14 height 15
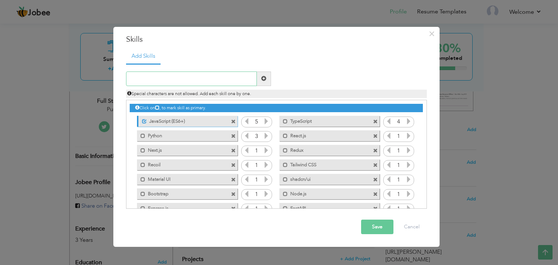
click at [148, 74] on input "text" at bounding box center [191, 79] width 131 height 15
paste input "Docker"
type input "Docker"
click at [270, 77] on span at bounding box center [264, 79] width 14 height 15
paste input "Postman"
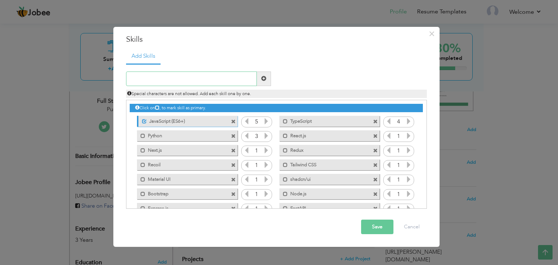
click at [183, 80] on input "text" at bounding box center [191, 79] width 131 height 15
type input "Postman"
click at [260, 77] on span at bounding box center [264, 79] width 14 height 15
click at [163, 79] on input "text" at bounding box center [191, 79] width 131 height 15
paste input "Webflow"
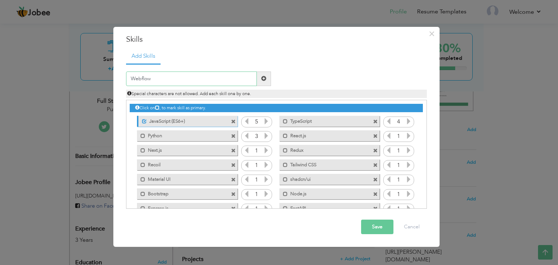
type input "Webflow"
click at [270, 82] on span at bounding box center [264, 79] width 14 height 15
click at [380, 234] on button "Save" at bounding box center [377, 227] width 32 height 15
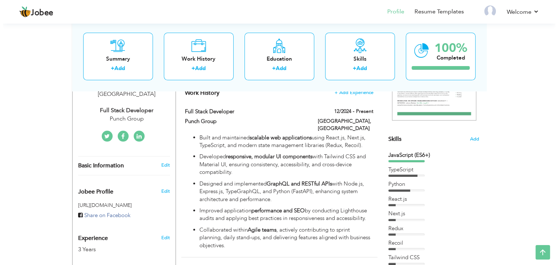
scroll to position [144, 0]
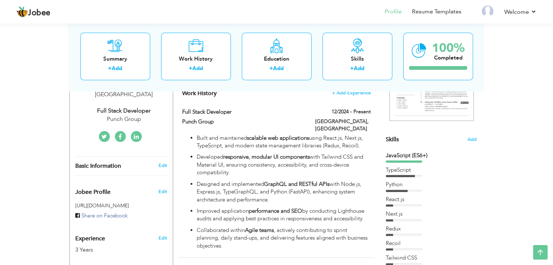
click at [392, 167] on div "TypeScript" at bounding box center [430, 170] width 91 height 8
click at [400, 170] on div "TypeScript" at bounding box center [430, 170] width 91 height 8
click at [467, 137] on span "Add" at bounding box center [471, 139] width 9 height 7
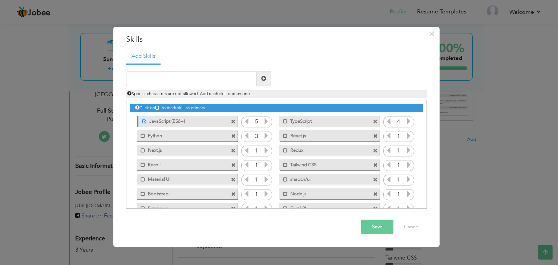
click at [409, 135] on icon at bounding box center [408, 136] width 7 height 7
click at [408, 136] on icon at bounding box center [408, 136] width 7 height 7
click at [266, 148] on icon at bounding box center [266, 150] width 7 height 7
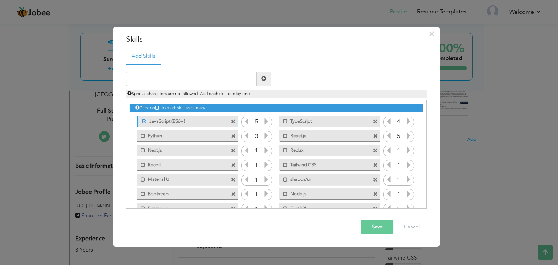
click at [266, 148] on icon at bounding box center [266, 150] width 7 height 7
click at [408, 151] on icon at bounding box center [408, 150] width 7 height 7
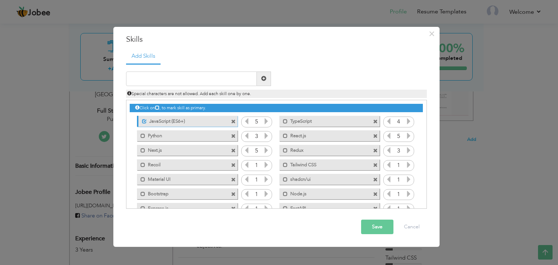
click at [408, 151] on icon at bounding box center [408, 150] width 7 height 7
click at [406, 165] on icon at bounding box center [408, 165] width 7 height 7
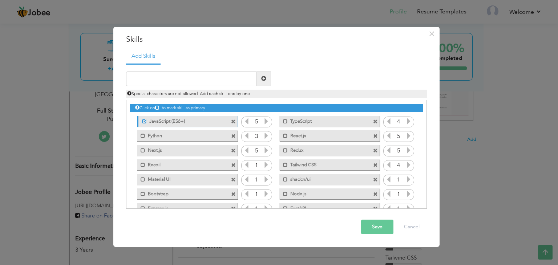
click at [406, 165] on icon at bounding box center [408, 165] width 7 height 7
click at [268, 165] on icon at bounding box center [266, 165] width 7 height 7
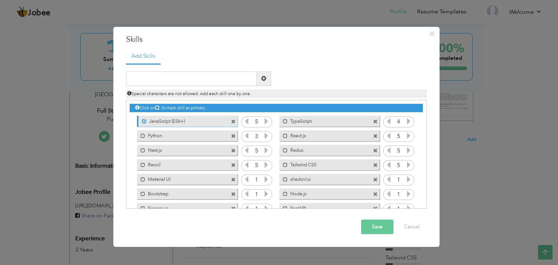
click at [266, 176] on icon at bounding box center [266, 179] width 7 height 7
click at [408, 181] on icon at bounding box center [408, 179] width 7 height 7
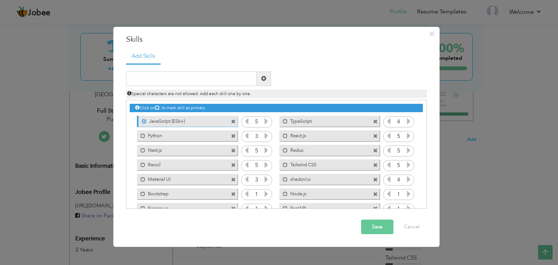
click at [408, 181] on icon at bounding box center [408, 179] width 7 height 7
click at [407, 192] on icon at bounding box center [408, 194] width 7 height 7
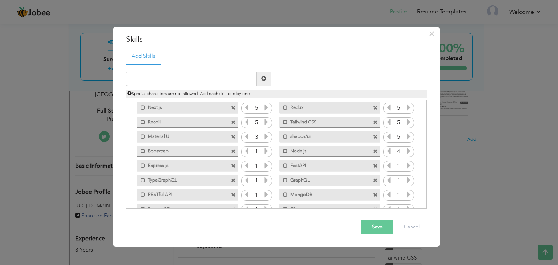
scroll to position [44, 0]
click at [264, 150] on icon at bounding box center [266, 149] width 7 height 7
click at [266, 150] on icon at bounding box center [266, 149] width 7 height 7
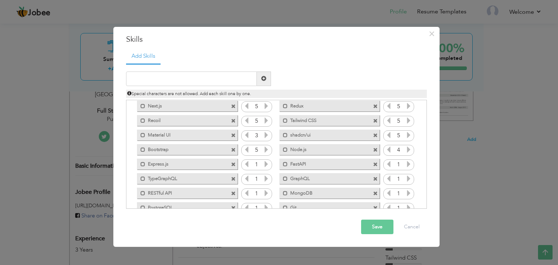
click at [265, 166] on icon at bounding box center [266, 164] width 7 height 7
click at [407, 161] on icon at bounding box center [408, 164] width 7 height 7
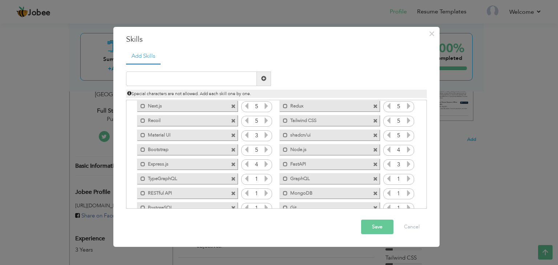
click at [407, 161] on icon at bounding box center [408, 164] width 7 height 7
click at [387, 163] on icon at bounding box center [388, 164] width 7 height 7
click at [265, 179] on icon at bounding box center [266, 178] width 7 height 7
click at [405, 178] on icon at bounding box center [408, 178] width 7 height 7
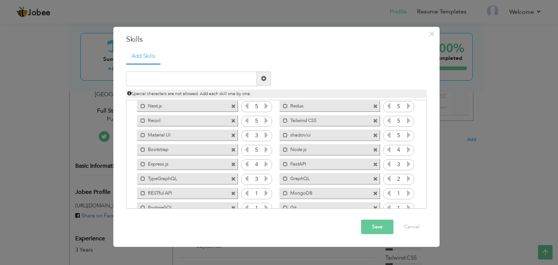
click at [405, 178] on icon at bounding box center [408, 178] width 7 height 7
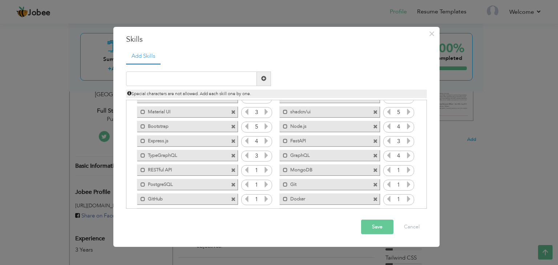
click at [266, 169] on icon at bounding box center [266, 170] width 7 height 7
click at [405, 170] on icon at bounding box center [408, 170] width 7 height 7
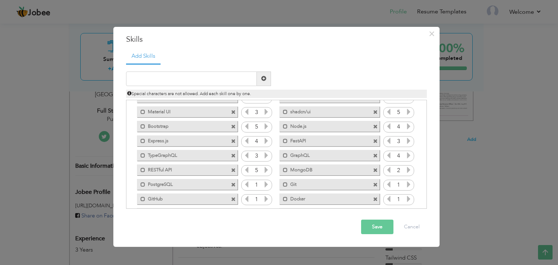
click at [405, 170] on icon at bounding box center [408, 170] width 7 height 7
click at [264, 185] on icon at bounding box center [266, 184] width 7 height 7
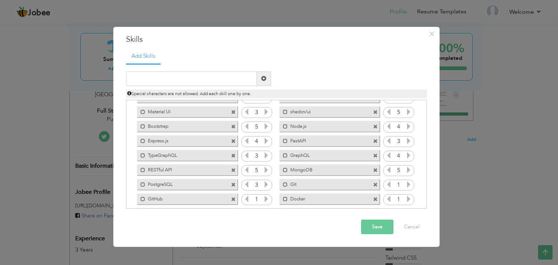
click at [264, 185] on icon at bounding box center [266, 184] width 7 height 7
click at [407, 185] on icon at bounding box center [408, 184] width 7 height 7
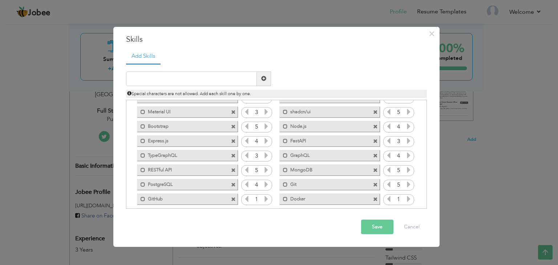
click at [386, 183] on icon at bounding box center [388, 184] width 7 height 7
click at [408, 183] on icon at bounding box center [408, 184] width 7 height 7
click at [392, 181] on input "1" at bounding box center [398, 185] width 13 height 10
click at [387, 183] on icon at bounding box center [388, 184] width 7 height 7
click at [264, 198] on icon at bounding box center [266, 199] width 7 height 7
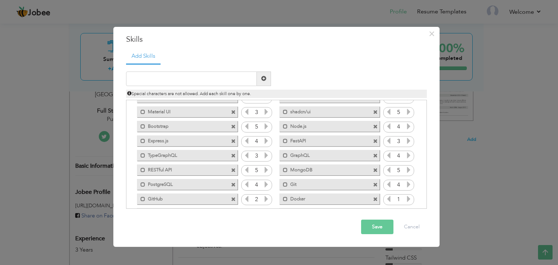
click at [264, 198] on icon at bounding box center [266, 199] width 7 height 7
click at [243, 197] on icon at bounding box center [246, 199] width 7 height 7
click at [405, 200] on icon at bounding box center [408, 199] width 7 height 7
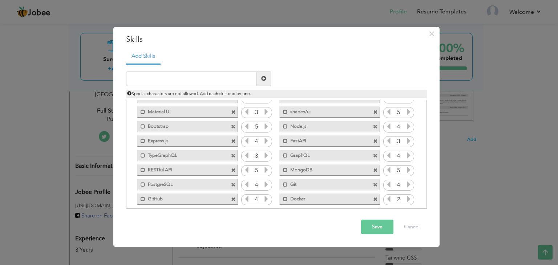
click at [405, 200] on icon at bounding box center [408, 199] width 7 height 7
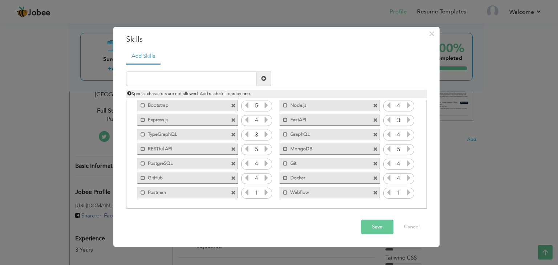
click at [263, 191] on icon at bounding box center [266, 192] width 7 height 7
click at [402, 192] on input "1" at bounding box center [398, 193] width 13 height 10
click at [405, 192] on icon at bounding box center [408, 192] width 7 height 7
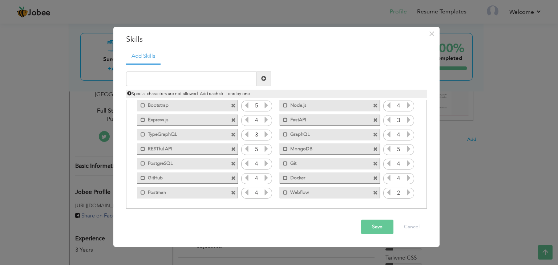
click at [405, 192] on icon at bounding box center [408, 192] width 7 height 7
click at [381, 228] on button "Save" at bounding box center [377, 227] width 32 height 15
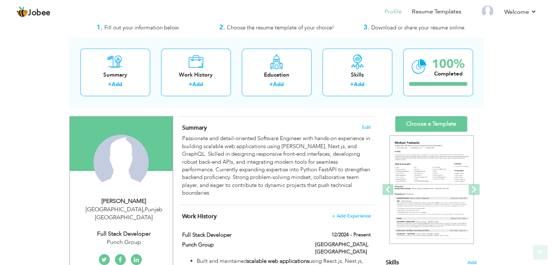
scroll to position [20, 0]
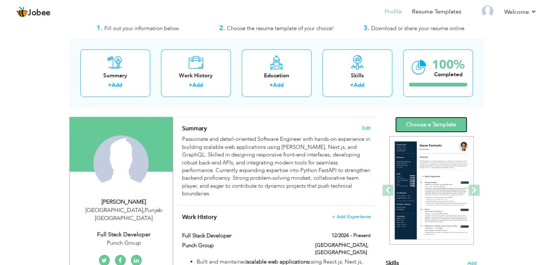
click at [435, 122] on link "Choose a Template" at bounding box center [431, 125] width 72 height 16
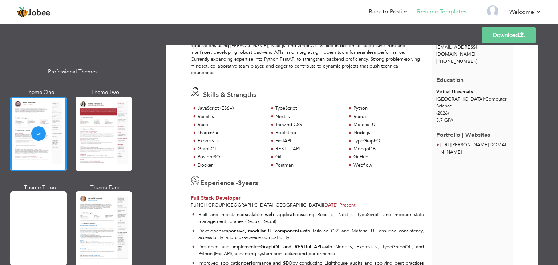
scroll to position [60, 0]
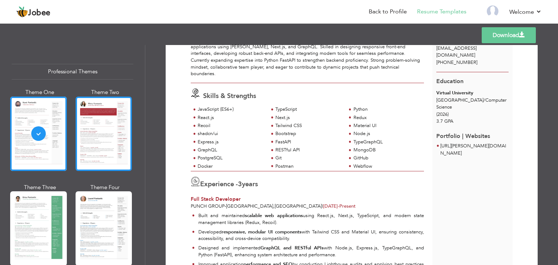
click at [124, 143] on div at bounding box center [104, 134] width 57 height 74
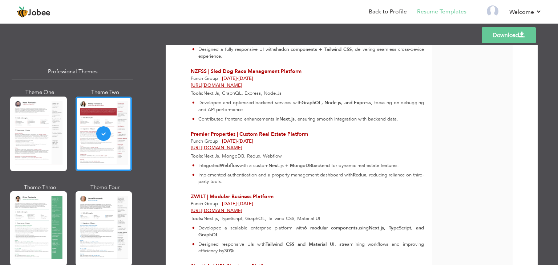
scroll to position [391, 0]
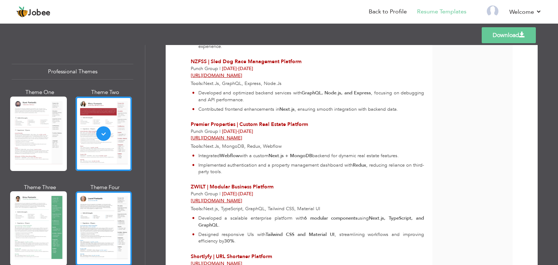
click at [84, 236] on div at bounding box center [104, 228] width 57 height 74
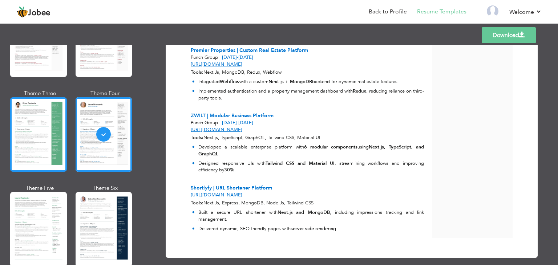
scroll to position [170, 0]
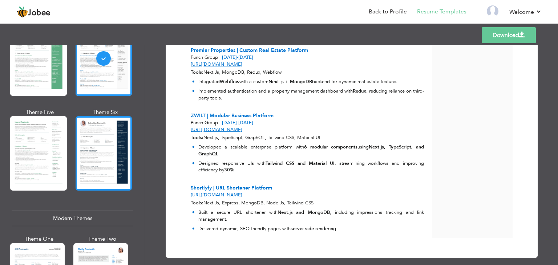
click at [81, 159] on div at bounding box center [104, 153] width 57 height 74
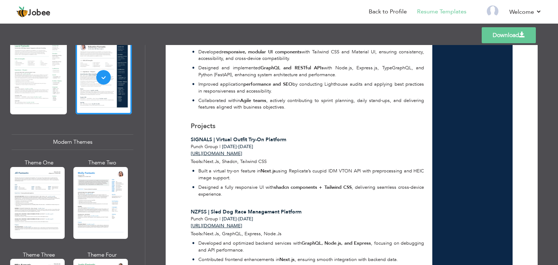
scroll to position [250, 0]
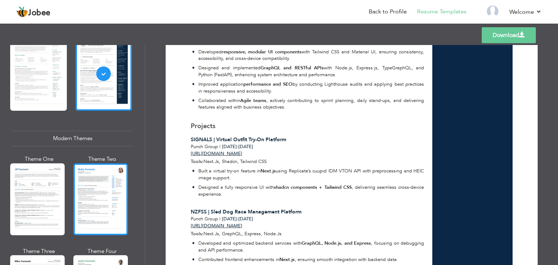
click at [101, 187] on div at bounding box center [100, 199] width 54 height 72
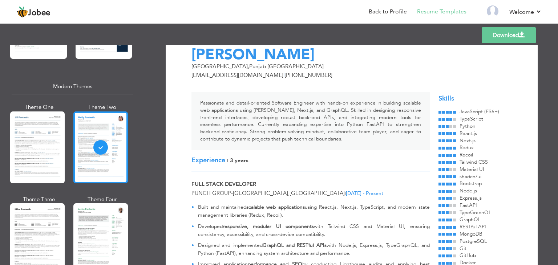
scroll to position [303, 0]
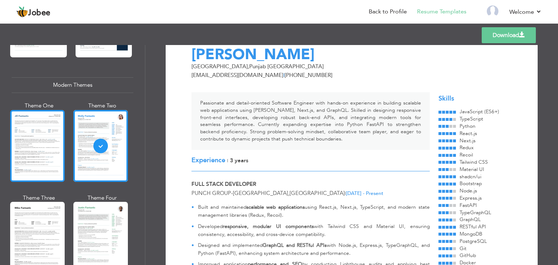
click at [40, 151] on div at bounding box center [37, 146] width 54 height 72
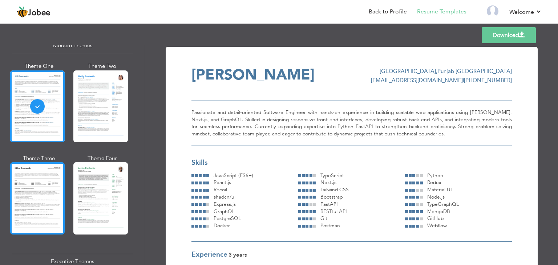
scroll to position [344, 0]
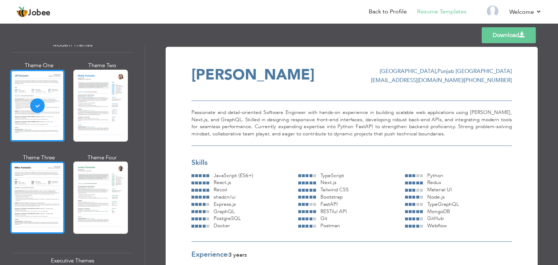
click at [43, 185] on div at bounding box center [37, 198] width 54 height 72
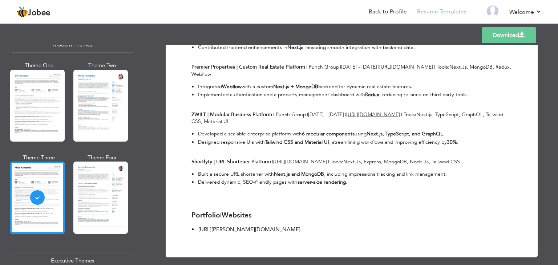
scroll to position [469, 0]
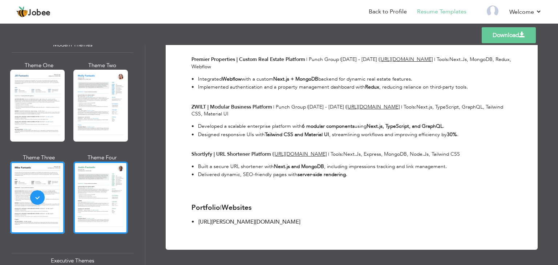
click at [110, 199] on div at bounding box center [100, 198] width 54 height 72
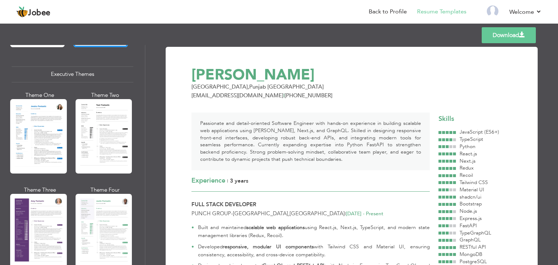
scroll to position [541, 0]
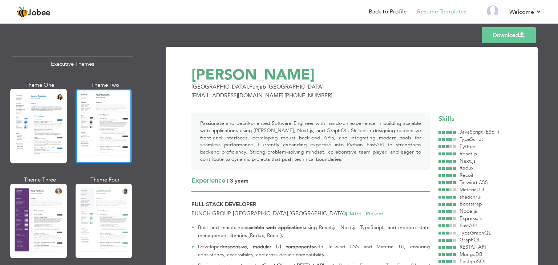
click at [91, 126] on div at bounding box center [104, 126] width 57 height 74
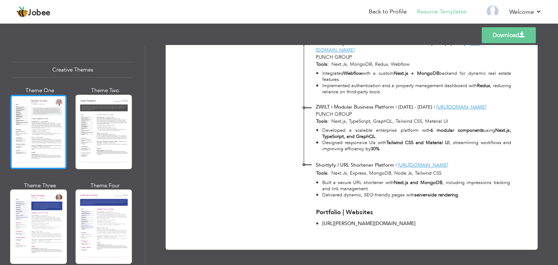
scroll to position [858, 0]
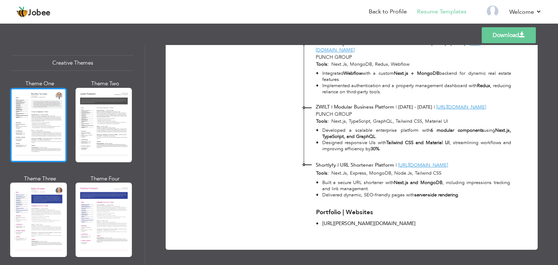
click at [28, 128] on div at bounding box center [38, 125] width 57 height 74
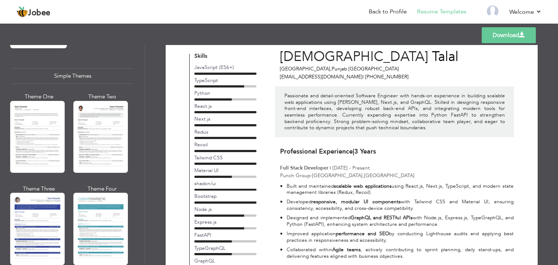
scroll to position [1258, 0]
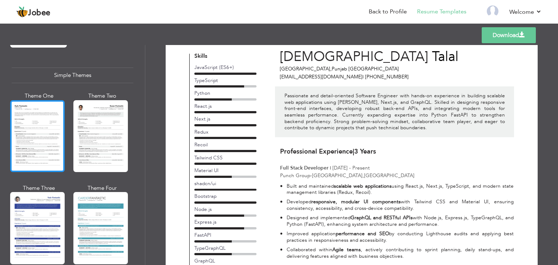
click at [44, 124] on div at bounding box center [37, 136] width 54 height 72
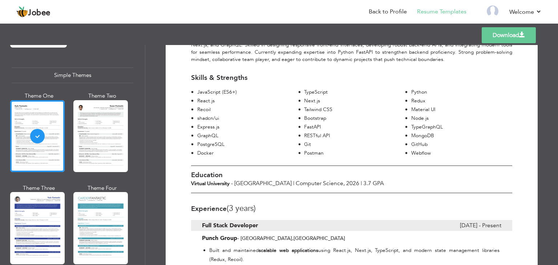
scroll to position [102, 0]
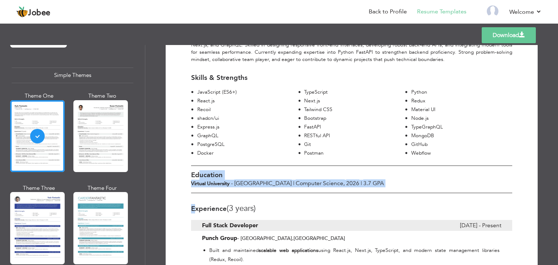
drag, startPoint x: 198, startPoint y: 165, endPoint x: 195, endPoint y: 206, distance: 41.2
click at [243, 184] on div at bounding box center [351, 179] width 321 height 27
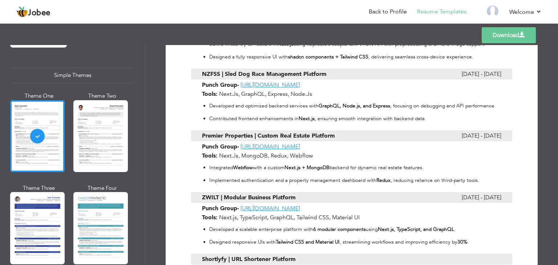
scroll to position [581, 0]
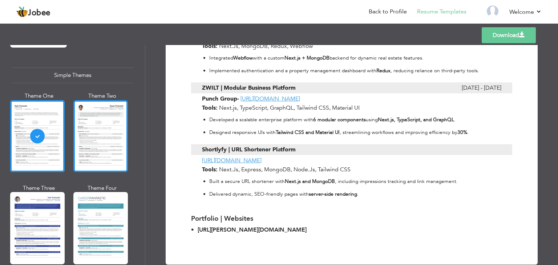
click at [120, 124] on div at bounding box center [100, 136] width 54 height 72
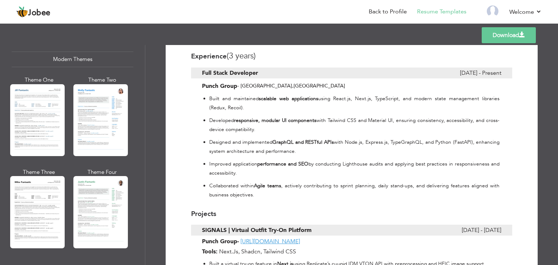
scroll to position [0, 0]
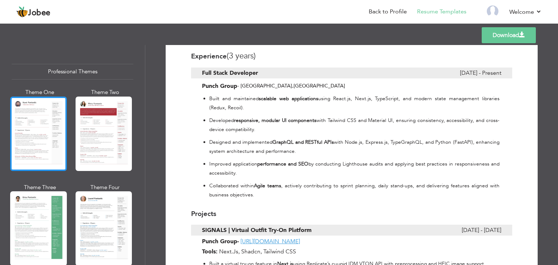
click at [49, 143] on div at bounding box center [38, 134] width 57 height 74
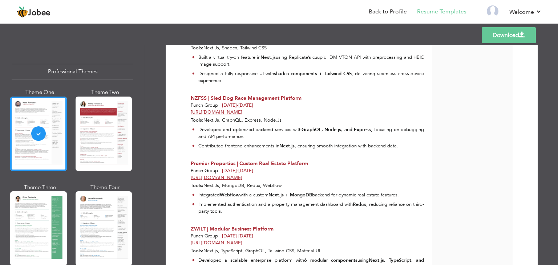
scroll to position [353, 0]
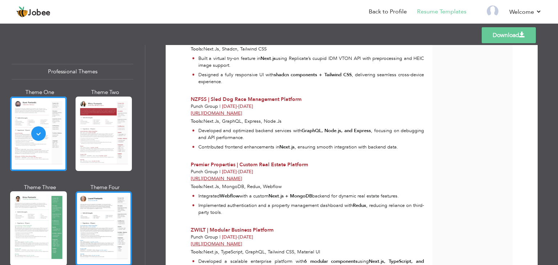
click at [90, 217] on div at bounding box center [104, 228] width 57 height 74
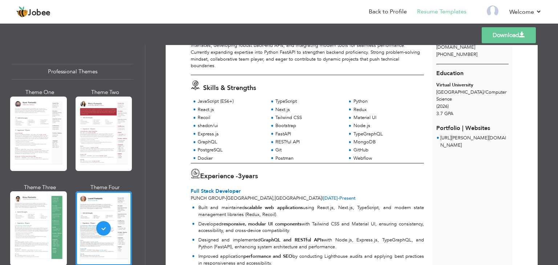
scroll to position [0, 0]
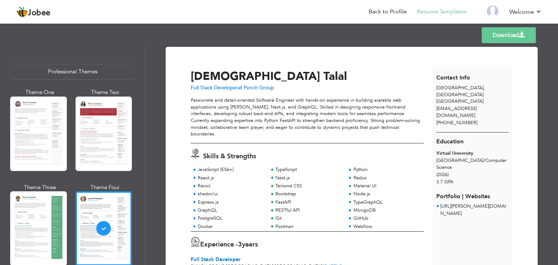
drag, startPoint x: 440, startPoint y: 15, endPoint x: 455, endPoint y: 19, distance: 15.8
click at [455, 19] on li "Resume Templates" at bounding box center [437, 13] width 60 height 20
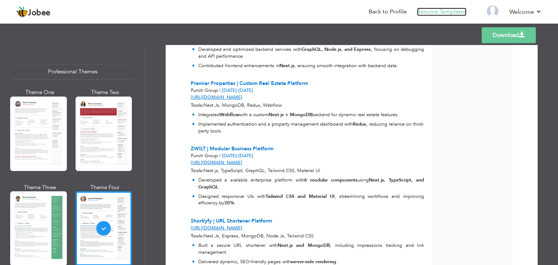
scroll to position [437, 0]
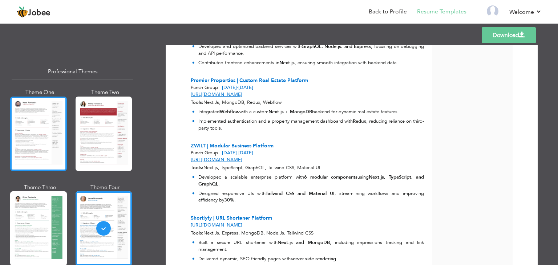
click at [18, 159] on div at bounding box center [38, 134] width 57 height 74
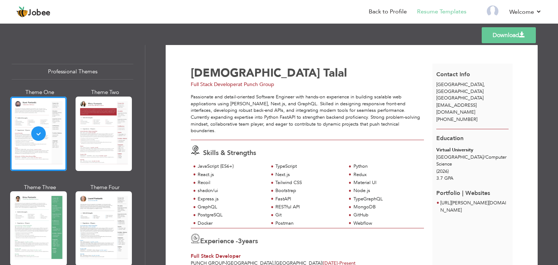
scroll to position [0, 0]
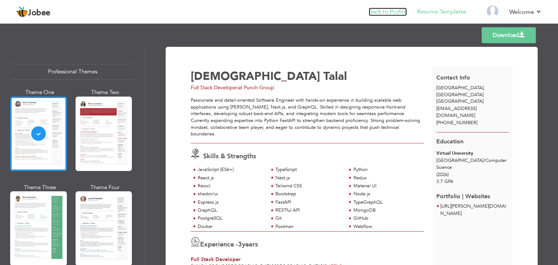
click at [389, 15] on link "Back to Profile" at bounding box center [388, 12] width 38 height 8
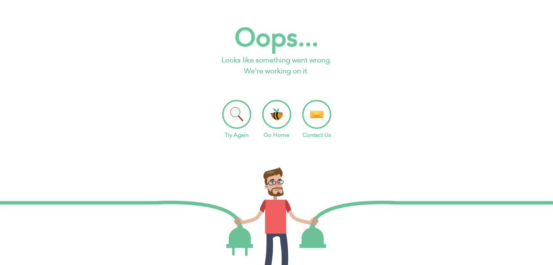
click at [275, 116] on li "Go Home" at bounding box center [276, 120] width 29 height 40
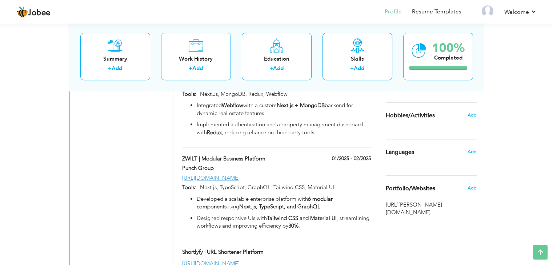
scroll to position [549, 0]
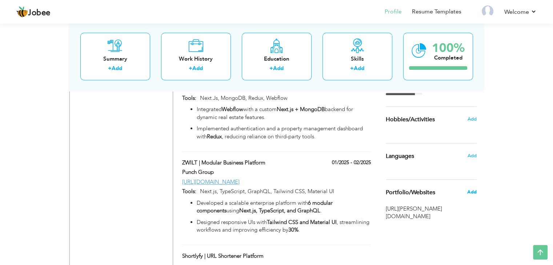
click at [468, 193] on span "Add" at bounding box center [470, 192] width 9 height 7
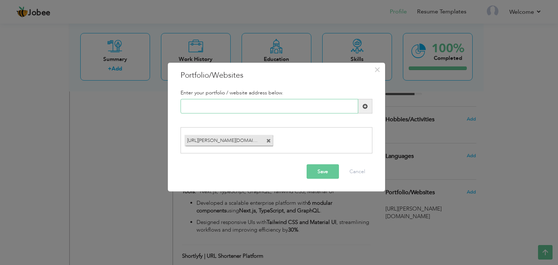
click at [276, 108] on input "text" at bounding box center [270, 106] width 178 height 15
paste input "[URL][DOMAIN_NAME]"
click at [257, 102] on input "[URL][DOMAIN_NAME]" at bounding box center [270, 106] width 178 height 15
type input "[URL][DOMAIN_NAME]"
click at [365, 107] on span at bounding box center [365, 106] width 5 height 5
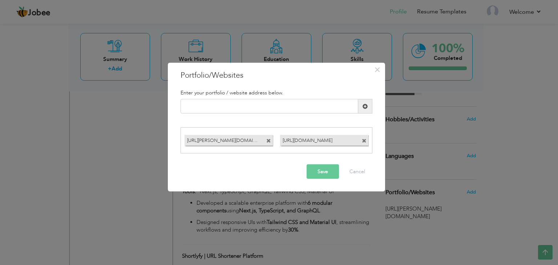
click at [327, 178] on button "Save" at bounding box center [323, 171] width 32 height 15
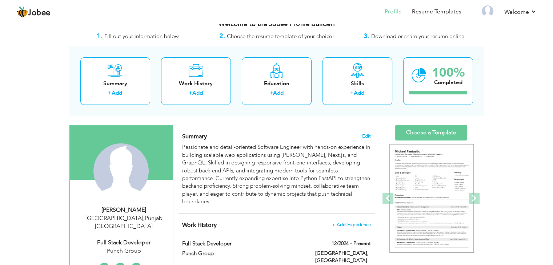
scroll to position [12, 0]
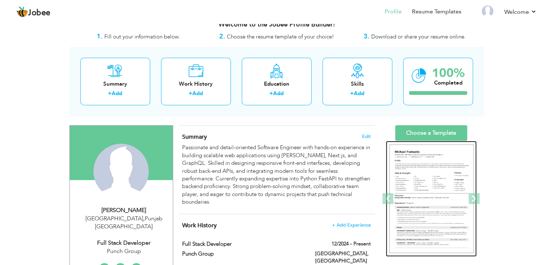
click at [464, 198] on img at bounding box center [431, 199] width 84 height 109
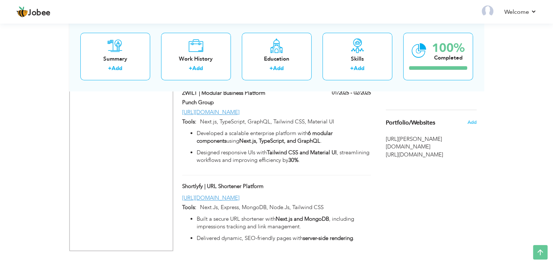
scroll to position [624, 0]
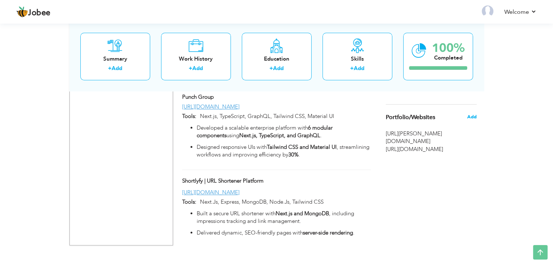
click at [475, 114] on span "Add" at bounding box center [470, 117] width 9 height 7
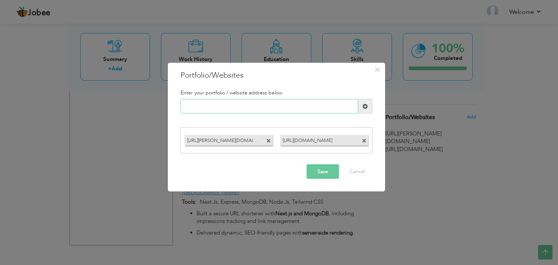
paste input "[URL][DOMAIN_NAME]"
type input "[URL][DOMAIN_NAME]"
paste input "[URL][DOMAIN_NAME][PERSON_NAME]"
type input "[URL][DOMAIN_NAME][PERSON_NAME]"
click at [365, 111] on span at bounding box center [365, 106] width 14 height 15
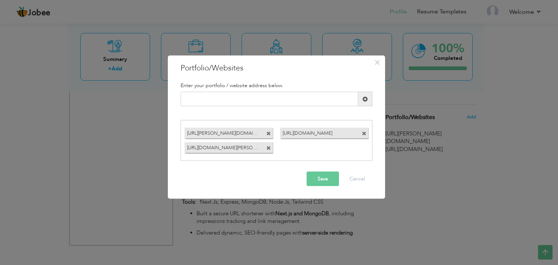
click at [320, 177] on button "Save" at bounding box center [323, 178] width 32 height 15
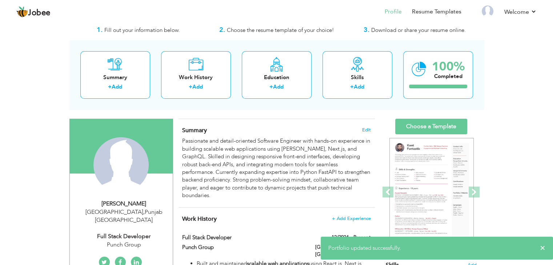
scroll to position [18, 0]
click at [421, 130] on link "Choose a Template" at bounding box center [431, 127] width 72 height 16
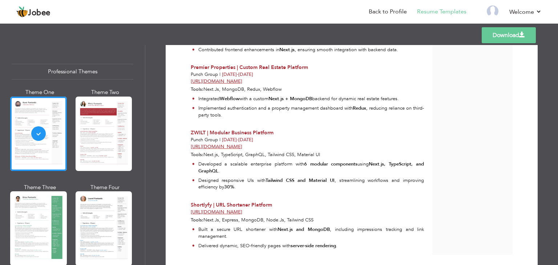
scroll to position [468, 0]
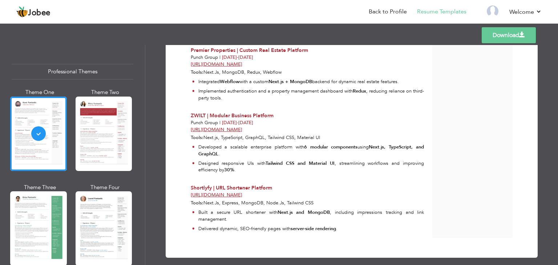
click at [519, 32] on span at bounding box center [522, 35] width 6 height 6
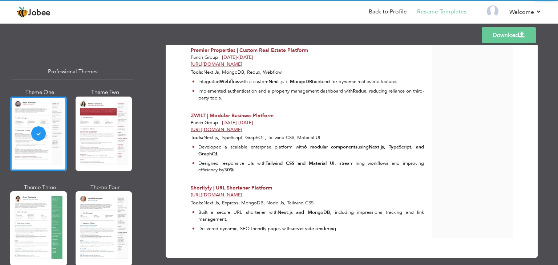
click at [512, 37] on link "Download" at bounding box center [509, 35] width 54 height 16
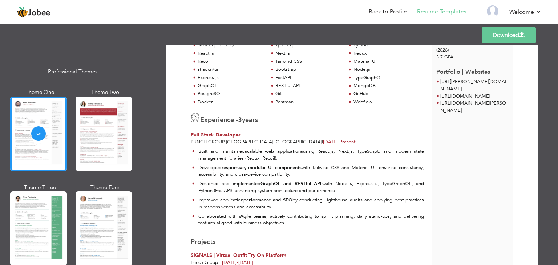
scroll to position [0, 0]
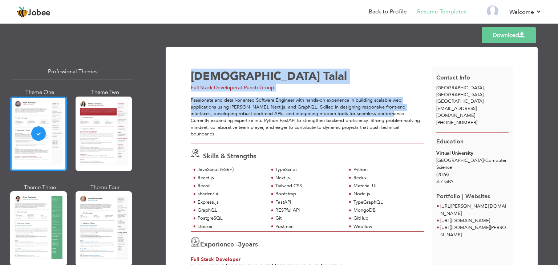
drag, startPoint x: 188, startPoint y: 102, endPoint x: 376, endPoint y: 116, distance: 188.0
click at [340, 116] on div "Passionate and detail-oriented Software Engineer with hands-on experience in bu…" at bounding box center [307, 117] width 233 height 40
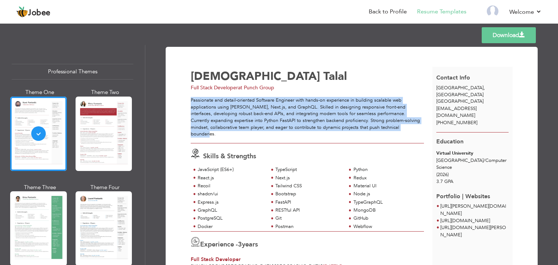
drag, startPoint x: 190, startPoint y: 101, endPoint x: 417, endPoint y: 130, distance: 229.2
click at [417, 130] on div "Passionate and detail-oriented Software Engineer with hands-on experience in bu…" at bounding box center [307, 117] width 233 height 40
copy div "Passionate and detail-oriented Software Engineer with hands-on experience in bu…"
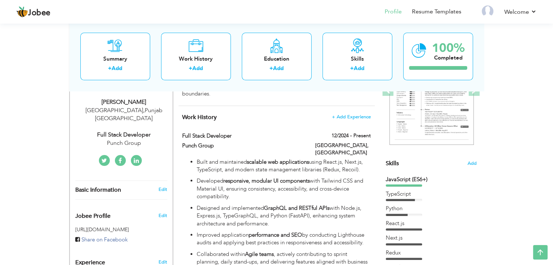
scroll to position [18, 0]
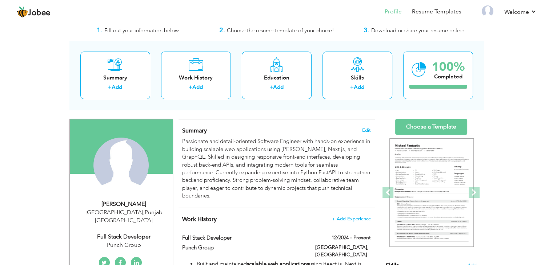
click at [366, 133] on h4 "Summary Edit" at bounding box center [276, 130] width 188 height 7
click at [369, 128] on span "Edit" at bounding box center [366, 130] width 9 height 5
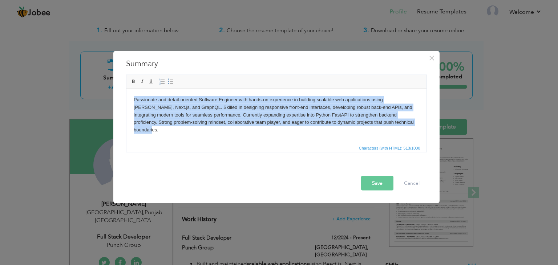
click at [274, 124] on body "Passionate and detail-oriented Software Engineer with hands-on experience in bu…" at bounding box center [276, 115] width 286 height 38
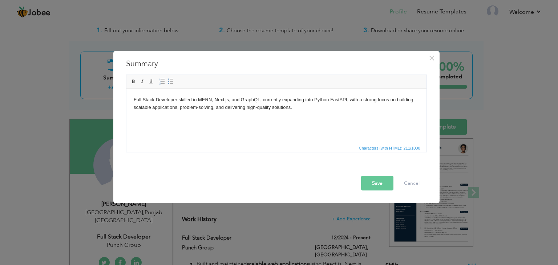
click at [380, 187] on button "Save" at bounding box center [377, 183] width 32 height 15
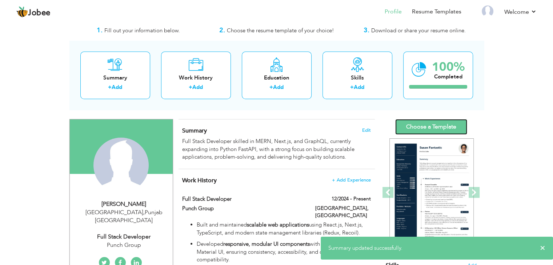
click at [421, 125] on link "Choose a Template" at bounding box center [431, 127] width 72 height 16
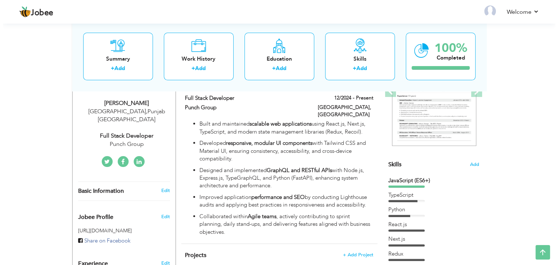
scroll to position [69, 0]
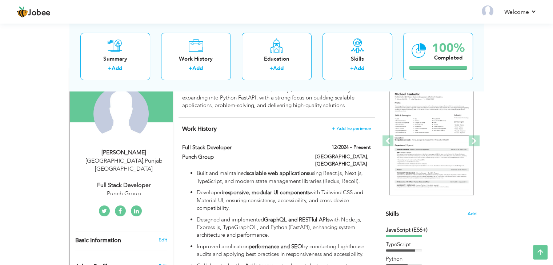
click at [473, 217] on div "Skills Add" at bounding box center [430, 143] width 91 height 151
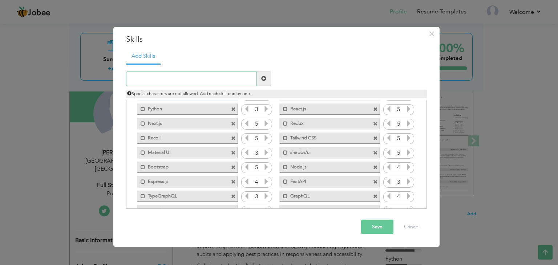
scroll to position [27, 0]
click at [231, 167] on span at bounding box center [233, 167] width 5 height 5
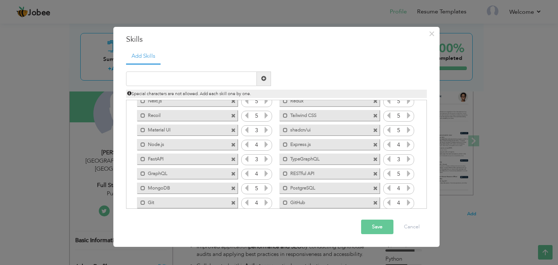
scroll to position [89, 0]
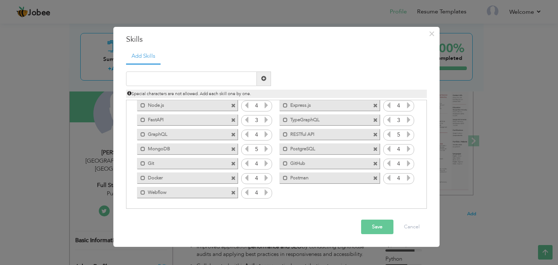
click at [375, 162] on span at bounding box center [375, 164] width 5 height 5
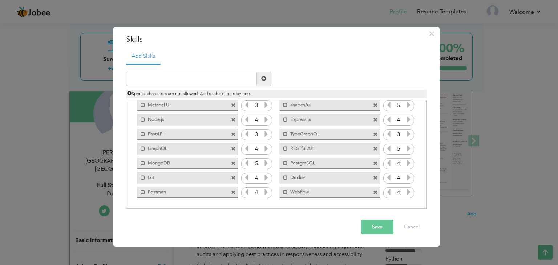
scroll to position [74, 0]
click at [177, 174] on label "Git" at bounding box center [181, 177] width 73 height 9
click at [158, 178] on label "Git" at bounding box center [183, 177] width 72 height 9
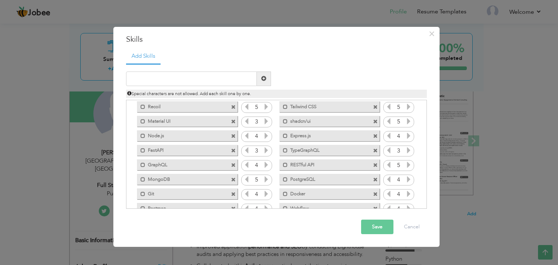
click at [375, 151] on span at bounding box center [375, 151] width 5 height 5
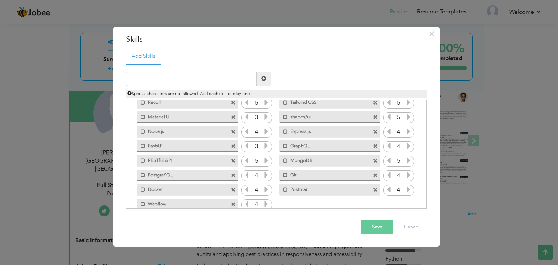
scroll to position [74, 0]
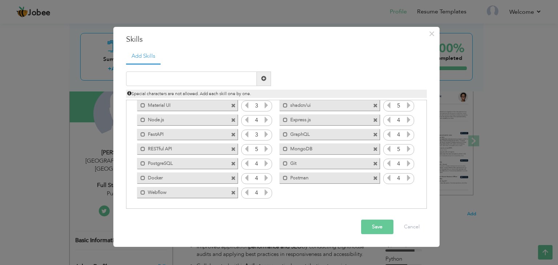
click at [232, 193] on span at bounding box center [233, 193] width 5 height 5
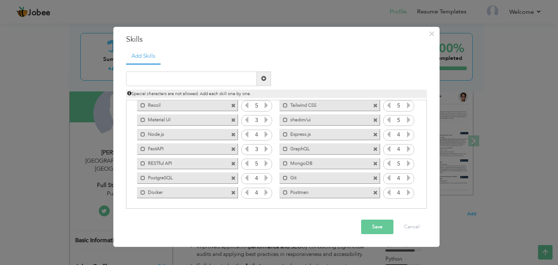
click at [363, 221] on button "Save" at bounding box center [377, 227] width 32 height 15
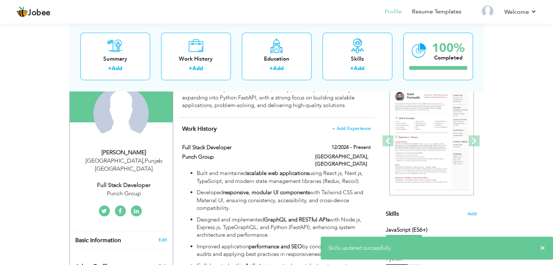
scroll to position [0, 0]
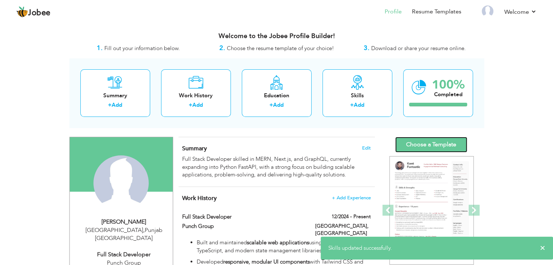
click at [418, 141] on link "Choose a Template" at bounding box center [431, 145] width 72 height 16
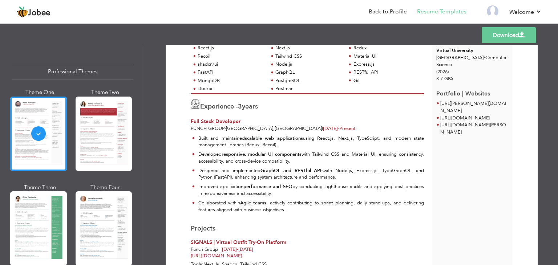
scroll to position [86, 0]
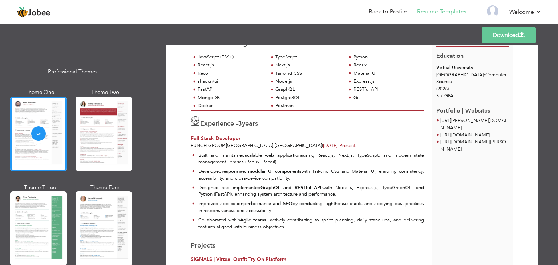
click at [502, 37] on link "Download" at bounding box center [509, 35] width 54 height 16
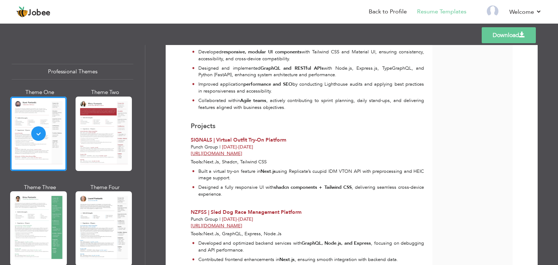
scroll to position [204, 0]
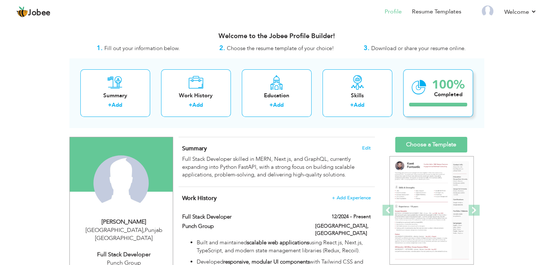
click at [450, 100] on div "100% Completed" at bounding box center [438, 93] width 70 height 48
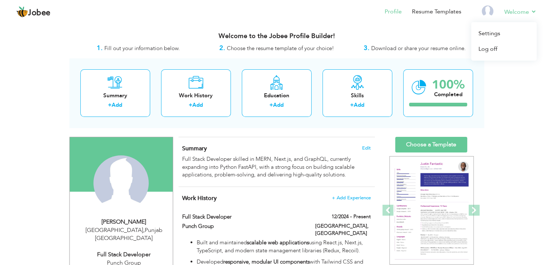
click at [501, 16] on li "Welcome Settings Log off" at bounding box center [515, 13] width 43 height 20
click at [491, 38] on link "Settings" at bounding box center [503, 34] width 65 height 16
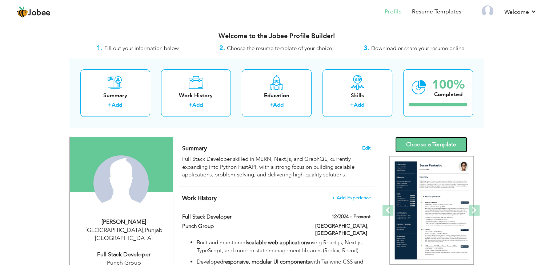
click at [442, 140] on link "Choose a Template" at bounding box center [431, 145] width 72 height 16
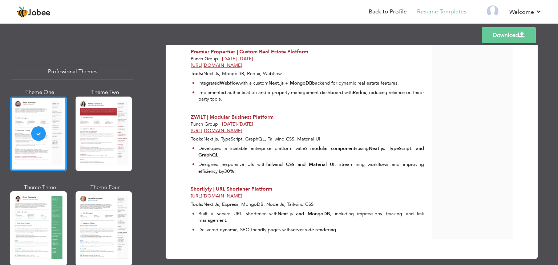
scroll to position [439, 0]
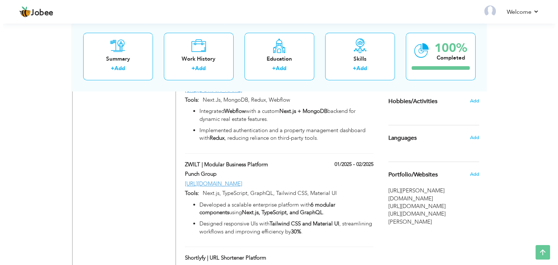
scroll to position [586, 0]
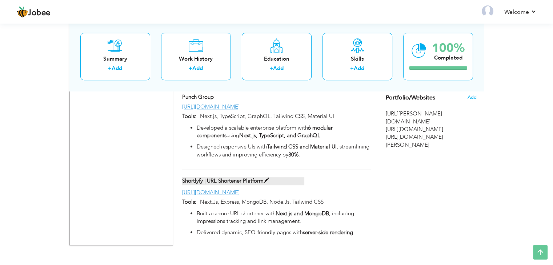
click at [267, 178] on span at bounding box center [265, 180] width 5 height 5
type input "Shortlyfy | URL Shortener Platform"
type input "[URL][DOMAIN_NAME]"
type input "Next.Js, Express, MongoDB, Node.Js, Tailwind CSS"
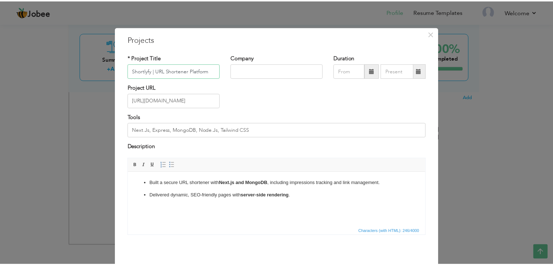
scroll to position [29, 0]
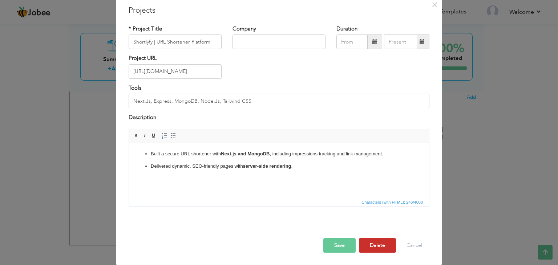
click at [372, 248] on button "Delete" at bounding box center [377, 245] width 37 height 15
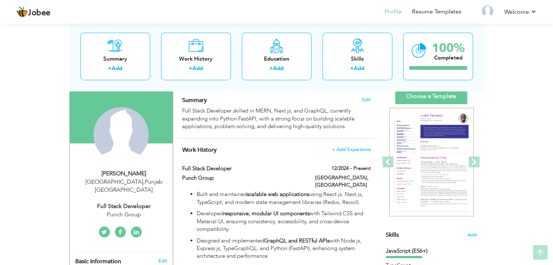
scroll to position [49, 0]
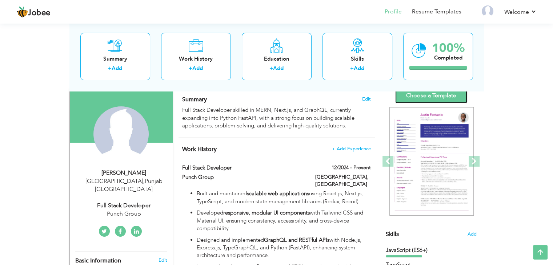
click at [442, 98] on link "Choose a Template" at bounding box center [431, 96] width 72 height 16
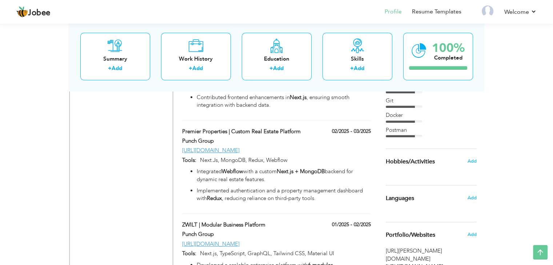
scroll to position [507, 0]
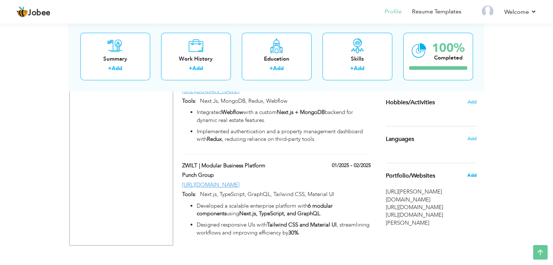
click at [472, 177] on span "Add" at bounding box center [470, 175] width 9 height 7
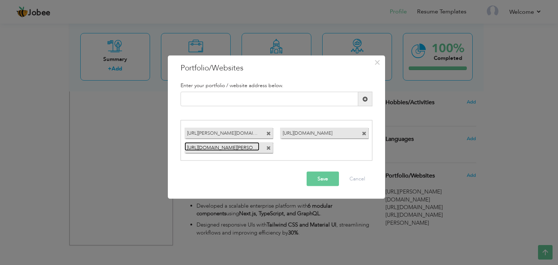
click at [241, 146] on link "[URL][DOMAIN_NAME][PERSON_NAME]" at bounding box center [222, 146] width 75 height 9
click at [269, 148] on span at bounding box center [268, 148] width 5 height 5
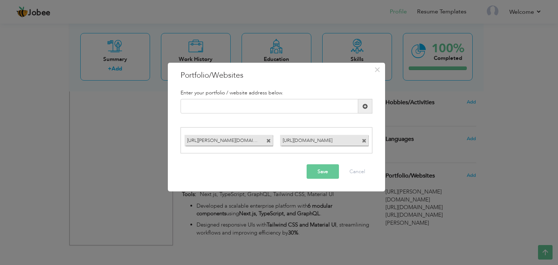
click at [331, 174] on button "Save" at bounding box center [323, 171] width 32 height 15
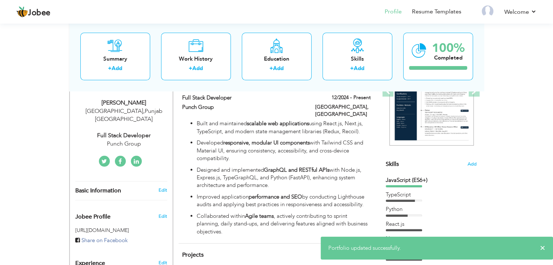
scroll to position [120, 0]
click at [138, 155] on link at bounding box center [136, 160] width 11 height 11
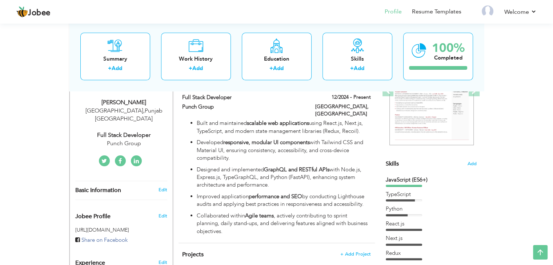
click at [136, 158] on icon at bounding box center [136, 161] width 5 height 6
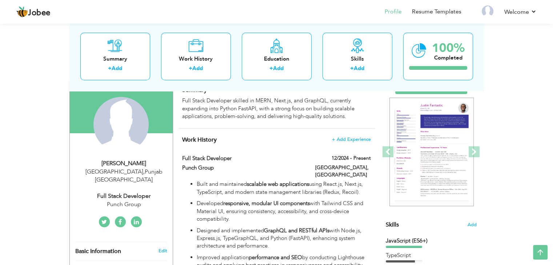
scroll to position [95, 0]
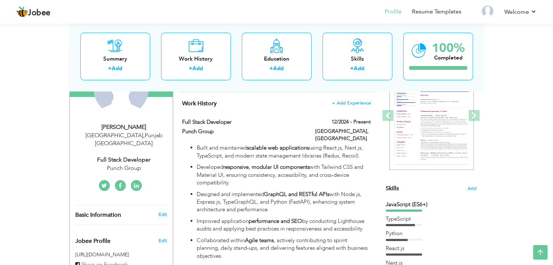
click at [134, 183] on icon at bounding box center [136, 186] width 5 height 6
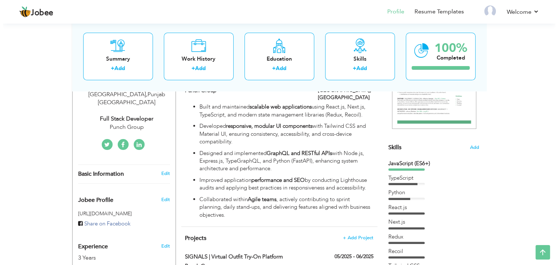
scroll to position [105, 0]
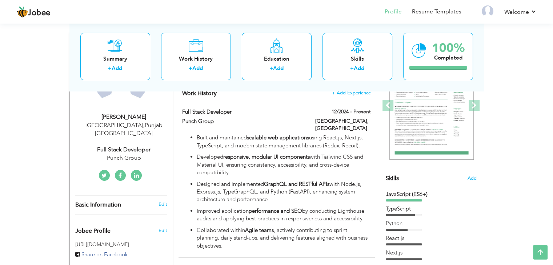
click at [157, 201] on div "Edit" at bounding box center [163, 204] width 17 height 7
type input "[DEMOGRAPHIC_DATA]"
type input "Talal"
type input "[PHONE_NUMBER]"
select select "number:166"
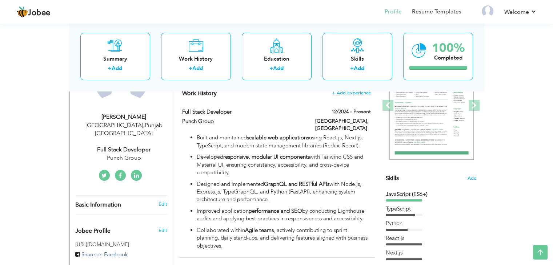
type input "[GEOGRAPHIC_DATA]"
select select "number:5"
type input "Punch Group"
type input "Full Stack Developer"
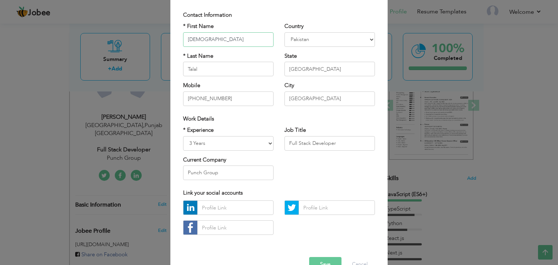
scroll to position [46, 0]
click at [320, 212] on input "text" at bounding box center [337, 208] width 76 height 15
paste input "Full Stack Developer skilled in MERN, Next.js, and GraphQL, currently expanding…"
type input "Full Stack Developer skilled in MERN, Next.js, and GraphQL, currently expanding…"
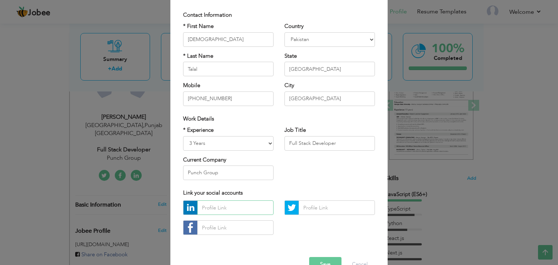
click at [232, 213] on input "text" at bounding box center [235, 208] width 76 height 15
paste input "https://www.linkedin.com/in/muhammad-talal-saleem/"
type input "https://www.linkedin.com/in/muhammad-talal-saleem/"
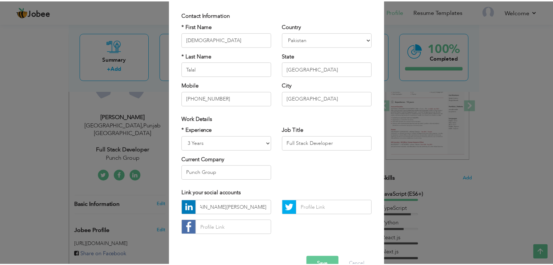
scroll to position [0, 0]
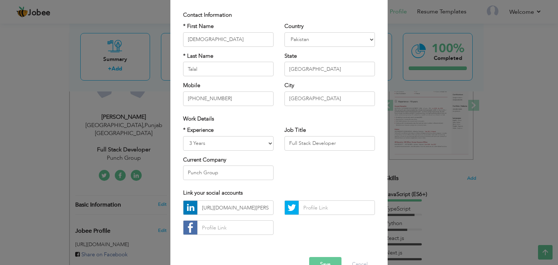
click at [331, 257] on button "Save" at bounding box center [325, 264] width 32 height 15
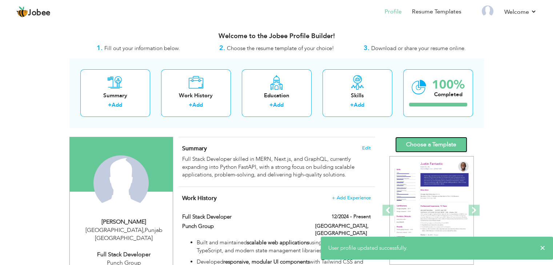
click at [422, 145] on link "Choose a Template" at bounding box center [431, 145] width 72 height 16
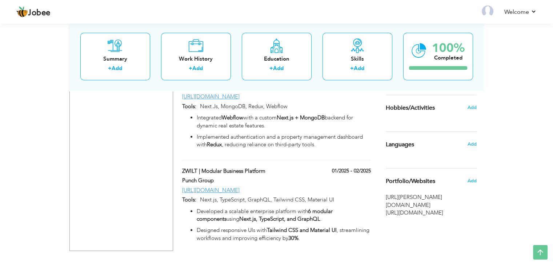
scroll to position [507, 0]
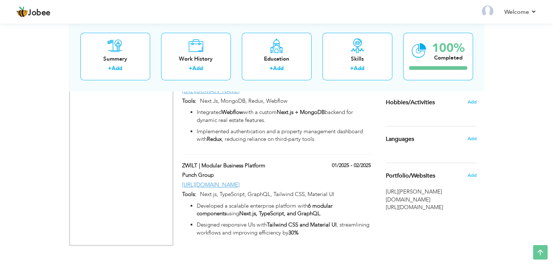
click at [472, 179] on div "Add" at bounding box center [473, 176] width 17 height 14
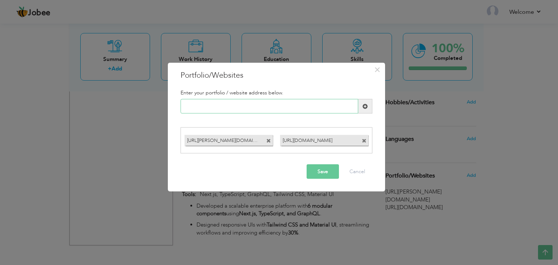
paste input "[URL][DOMAIN_NAME][PERSON_NAME]"
type input "[URL][DOMAIN_NAME][PERSON_NAME]"
click at [321, 172] on button "Save" at bounding box center [323, 171] width 32 height 15
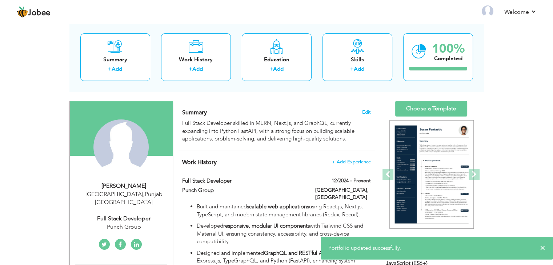
scroll to position [36, 0]
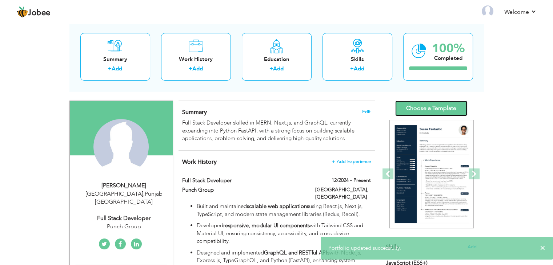
click at [417, 108] on link "Choose a Template" at bounding box center [431, 109] width 72 height 16
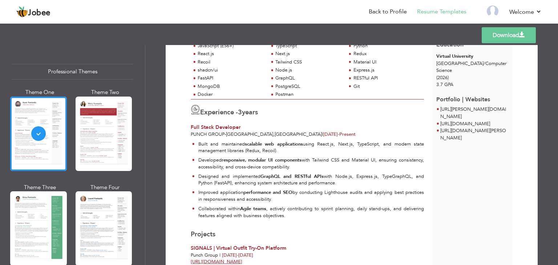
scroll to position [97, 0]
click at [417, 151] on p "Built and maintained scalable web applications using React.js, Next.js, TypeScr…" at bounding box center [311, 147] width 226 height 13
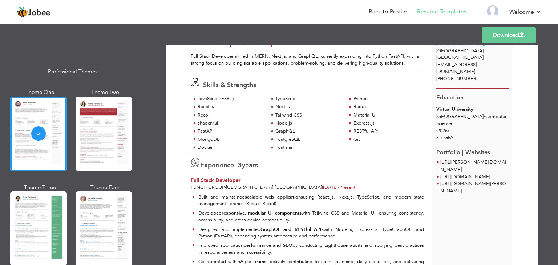
scroll to position [19, 0]
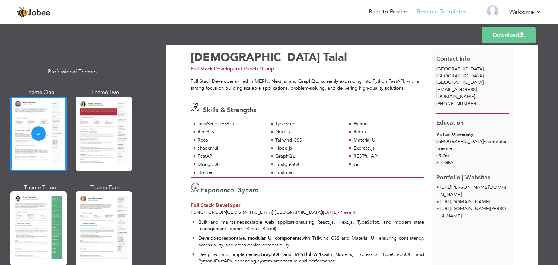
click at [490, 41] on link "Download" at bounding box center [509, 35] width 54 height 16
